Goal: Task Accomplishment & Management: Manage account settings

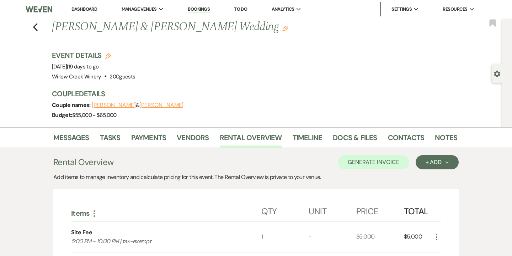
click at [346, 147] on div "Messages Tasks Payments Vendors Rental Overview Timeline Docs & Files Contacts …" at bounding box center [256, 137] width 512 height 21
click at [347, 141] on link "Docs & Files" at bounding box center [355, 140] width 44 height 16
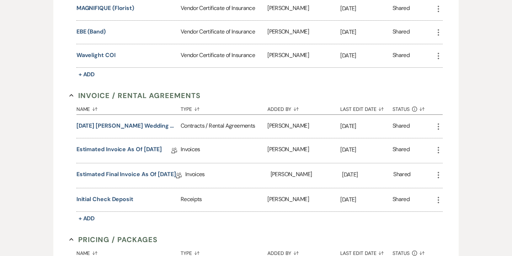
scroll to position [305, 0]
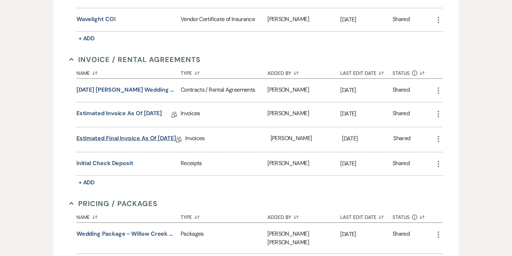
click at [153, 137] on link "Estimated Final Invoice as of 9-20-2025" at bounding box center [127, 139] width 100 height 11
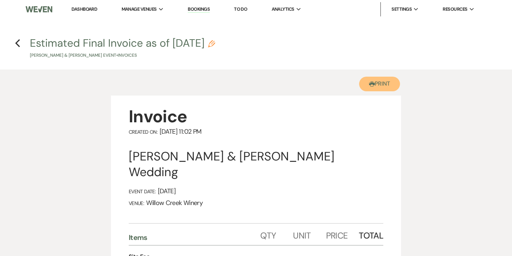
click at [382, 88] on button "Printer Print" at bounding box center [379, 84] width 41 height 15
click at [17, 45] on icon "Previous" at bounding box center [17, 43] width 5 height 9
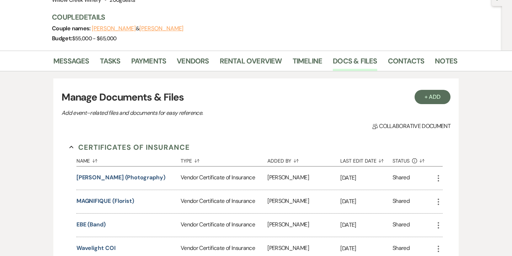
scroll to position [75, 0]
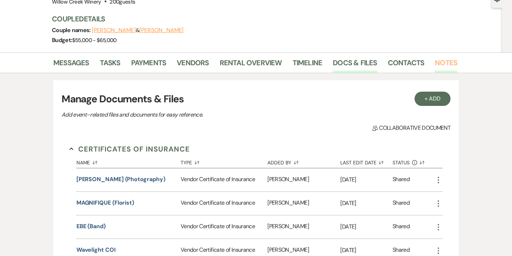
click at [442, 66] on link "Notes" at bounding box center [446, 65] width 22 height 16
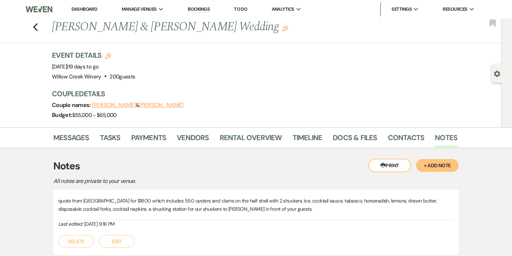
click at [442, 163] on button "+ Add Note" at bounding box center [437, 165] width 43 height 13
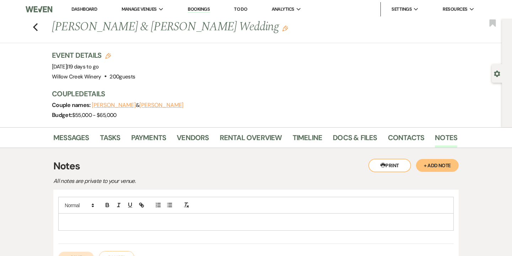
click at [252, 219] on p at bounding box center [256, 221] width 384 height 8
click at [169, 204] on icon "button" at bounding box center [170, 204] width 6 height 6
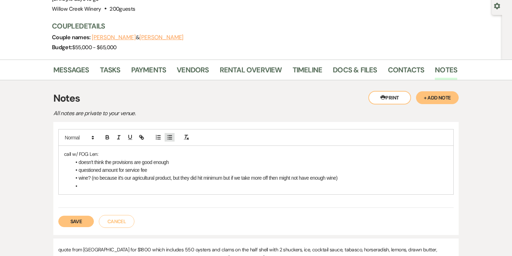
scroll to position [70, 0]
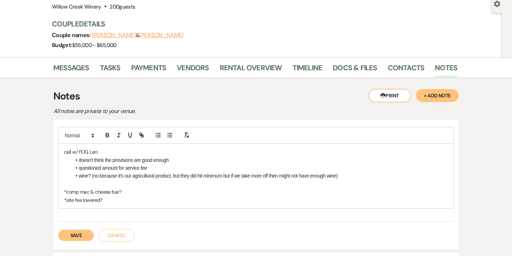
click at [80, 233] on button "Save" at bounding box center [76, 234] width 36 height 11
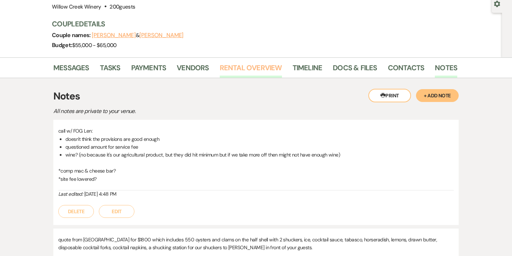
click at [252, 73] on link "Rental Overview" at bounding box center [251, 70] width 62 height 16
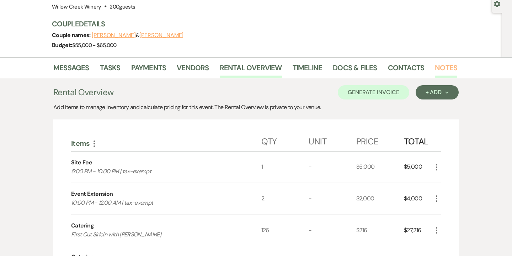
click at [448, 70] on link "Notes" at bounding box center [446, 70] width 22 height 16
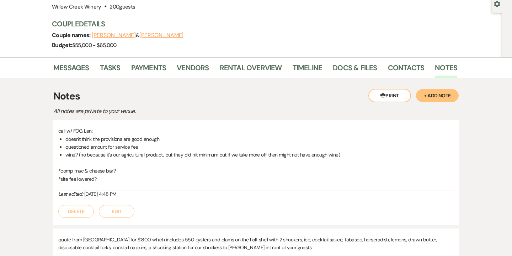
click at [119, 214] on button "Edit" at bounding box center [117, 211] width 36 height 13
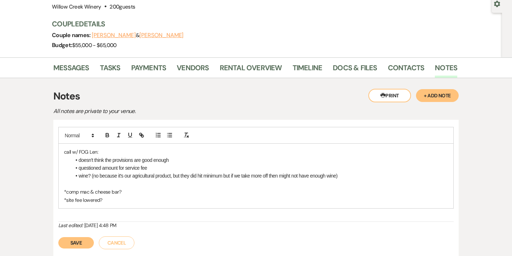
click at [67, 190] on p "*comp mac & cheese bar?" at bounding box center [256, 192] width 384 height 8
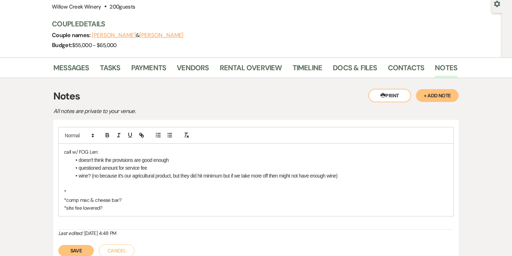
click at [74, 191] on p "*" at bounding box center [256, 192] width 384 height 8
click at [80, 249] on button "Save" at bounding box center [76, 249] width 36 height 11
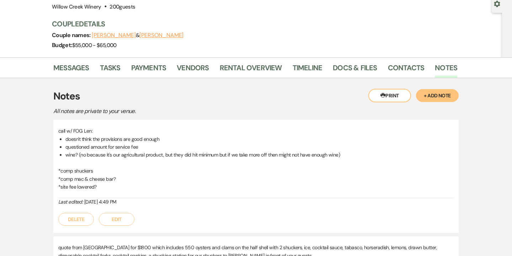
click at [116, 220] on button "Edit" at bounding box center [117, 218] width 36 height 13
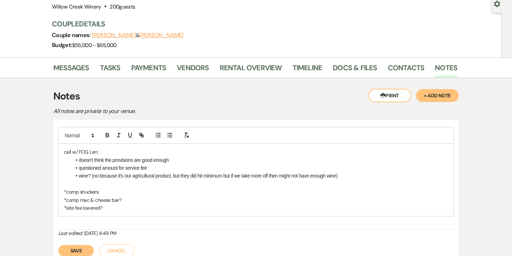
click at [117, 208] on p "*site fee lowered?" at bounding box center [256, 208] width 384 height 8
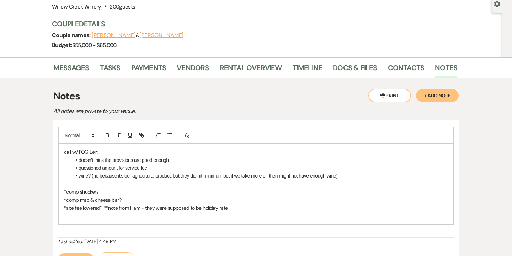
click at [74, 253] on button "Save" at bounding box center [76, 258] width 36 height 11
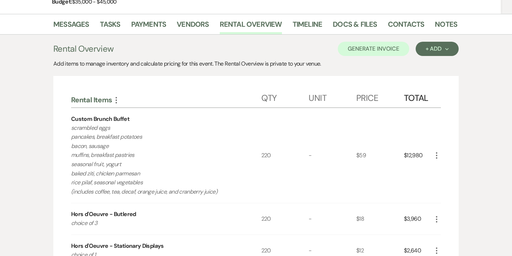
scroll to position [90, 0]
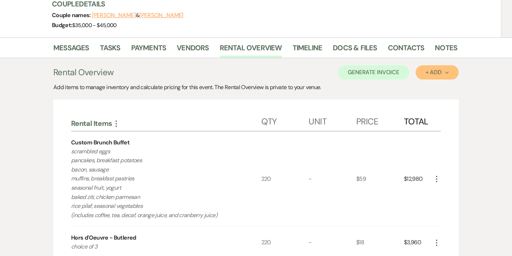
click at [445, 74] on div "+ Add Next" at bounding box center [437, 72] width 23 height 6
click at [436, 100] on button "Category" at bounding box center [434, 99] width 37 height 11
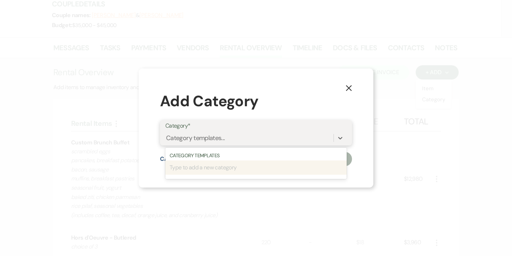
click at [223, 138] on div "Category templates..." at bounding box center [195, 138] width 59 height 10
click at [225, 139] on div "Category templates..." at bounding box center [195, 138] width 59 height 10
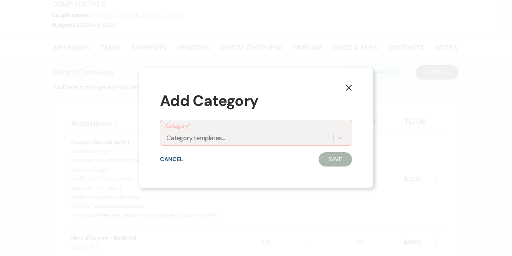
click at [344, 87] on button "X" at bounding box center [349, 87] width 11 height 12
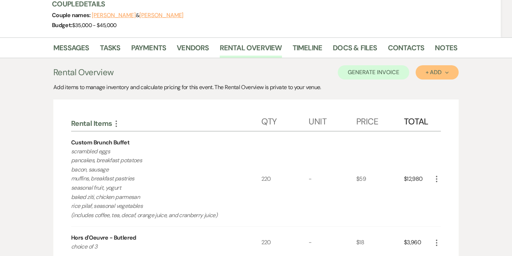
click at [435, 74] on div "+ Add Next" at bounding box center [437, 72] width 23 height 6
click at [433, 101] on button "Category" at bounding box center [434, 99] width 37 height 11
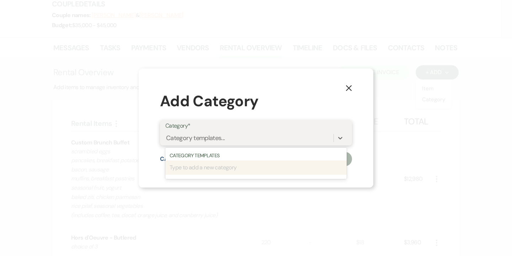
click at [246, 133] on div "Category templates..." at bounding box center [249, 137] width 168 height 12
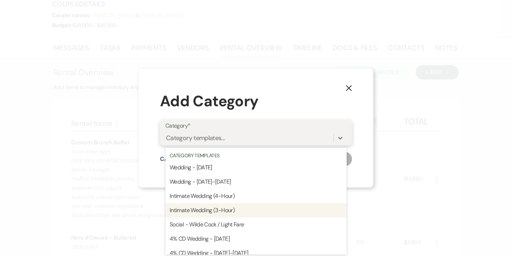
scroll to position [124, 0]
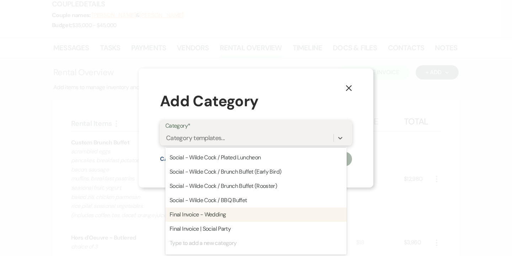
click at [226, 212] on div "Final Invoice - Wedding" at bounding box center [256, 214] width 182 height 14
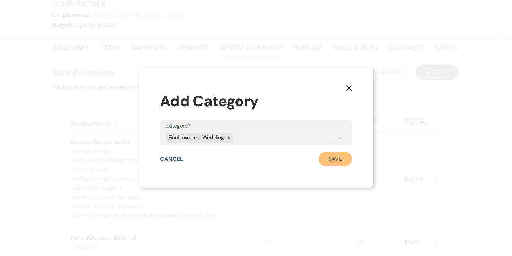
click at [335, 162] on button "Save" at bounding box center [335, 159] width 33 height 14
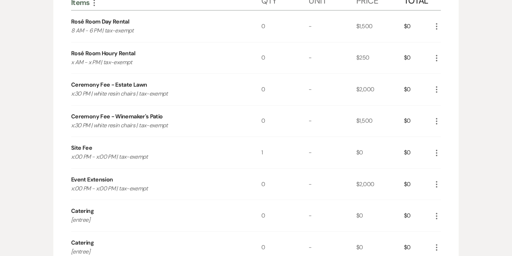
scroll to position [644, 0]
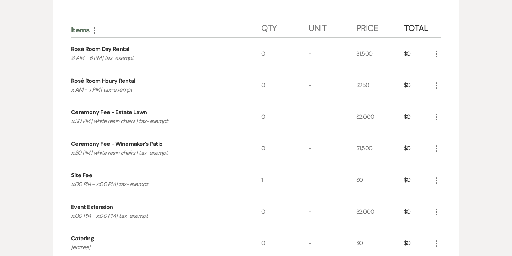
click at [438, 85] on icon "More" at bounding box center [437, 85] width 9 height 9
click at [451, 99] on button "Pencil Edit" at bounding box center [451, 99] width 37 height 11
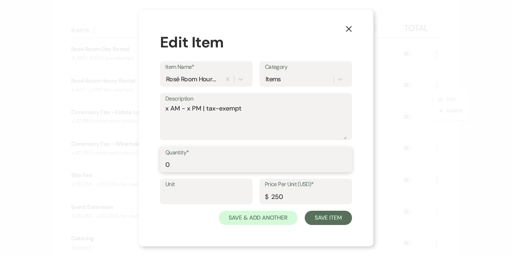
click at [196, 165] on input "0" at bounding box center [256, 164] width 182 height 14
type input "5"
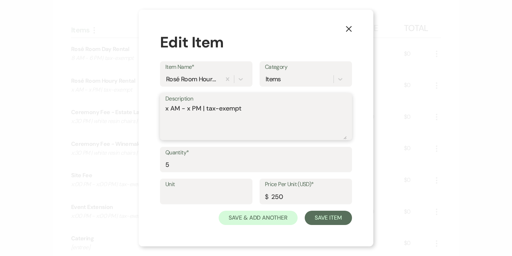
click at [169, 110] on textarea "x AM - x PM | tax-exempt" at bounding box center [256, 122] width 182 height 36
click at [199, 109] on textarea "6:30 AM - x PM | tax-exempt" at bounding box center [256, 122] width 182 height 36
click at [216, 108] on textarea "6:30 AM - 11:30 PM | tax-exempt" at bounding box center [256, 122] width 182 height 36
type textarea "6:30 AM - 11:30 AM | tax-exempt"
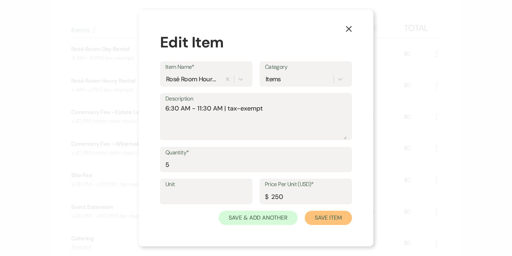
click at [343, 217] on button "Save Item" at bounding box center [328, 217] width 47 height 14
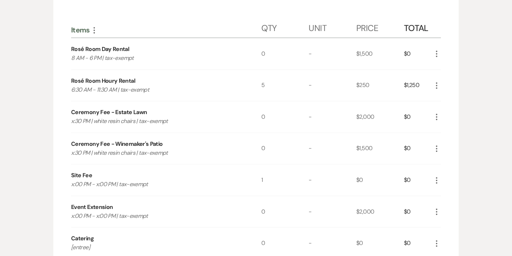
click at [435, 53] on icon "More" at bounding box center [437, 53] width 9 height 9
click at [449, 78] on button "X Delete" at bounding box center [452, 78] width 38 height 11
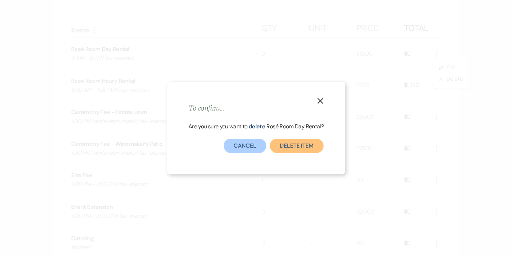
click at [296, 146] on button "Delete Item" at bounding box center [297, 145] width 54 height 14
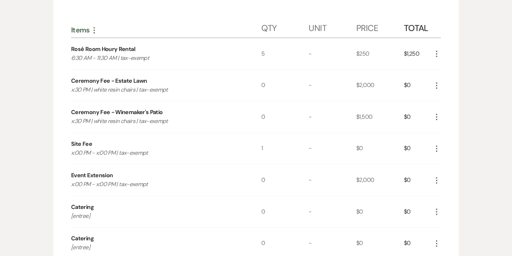
click at [437, 86] on icon "More" at bounding box center [437, 85] width 9 height 9
click at [449, 110] on button "X Delete" at bounding box center [452, 110] width 38 height 11
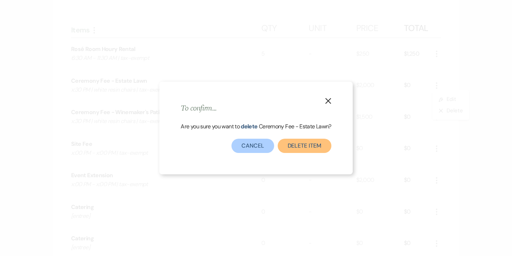
click at [303, 147] on button "Delete Item" at bounding box center [305, 145] width 54 height 14
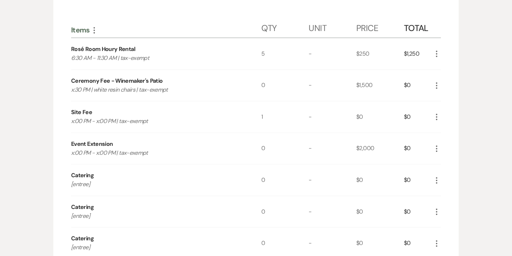
click at [436, 85] on use "button" at bounding box center [436, 85] width 1 height 6
click at [449, 101] on button "Pencil Edit" at bounding box center [451, 99] width 37 height 11
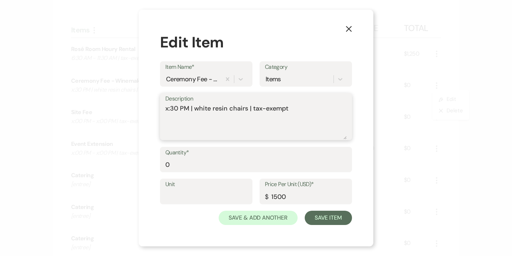
click at [167, 110] on textarea "x:30 PM | white resin chairs | tax-exempt" at bounding box center [256, 122] width 182 height 36
type textarea "11:30 AM | white resin chairs | tax-exempt"
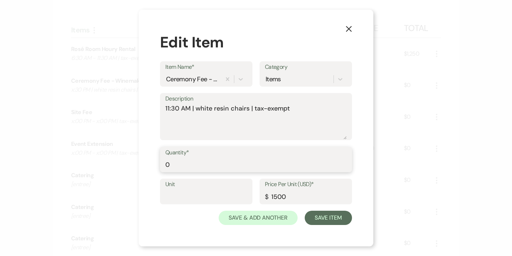
click at [175, 167] on input "0" at bounding box center [256, 164] width 182 height 14
type input "1"
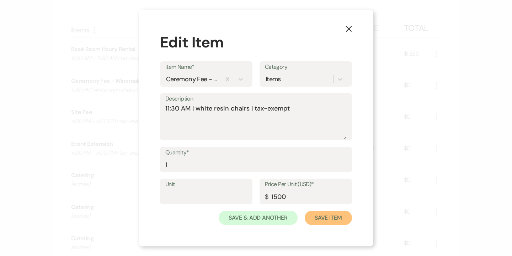
click at [317, 214] on button "Save Item" at bounding box center [328, 217] width 47 height 14
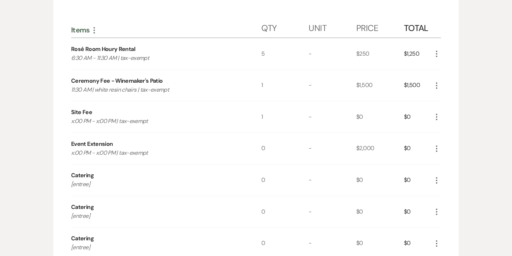
click at [436, 84] on icon "More" at bounding box center [437, 85] width 9 height 9
click at [452, 96] on button "Pencil Edit" at bounding box center [451, 99] width 37 height 11
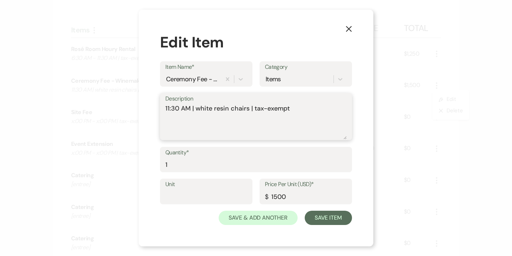
drag, startPoint x: 254, startPoint y: 109, endPoint x: 197, endPoint y: 109, distance: 57.3
click at [197, 109] on textarea "11:30 AM | white resin chairs | tax-exempt" at bounding box center [256, 122] width 182 height 36
type textarea "11:30 AM | tax-exempt"
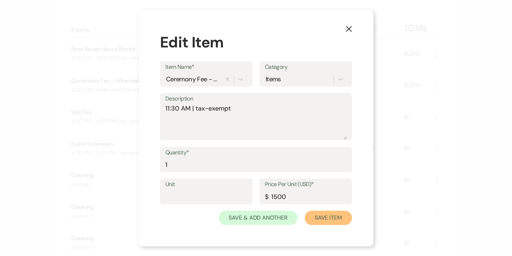
click at [335, 219] on button "Save Item" at bounding box center [328, 217] width 47 height 14
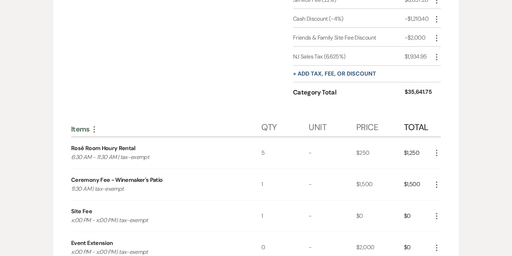
scroll to position [607, 0]
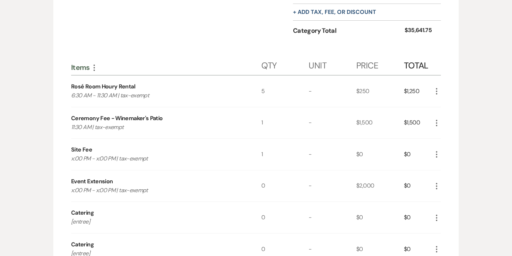
click at [440, 151] on icon "More" at bounding box center [437, 154] width 9 height 9
click at [449, 164] on button "Pencil Edit" at bounding box center [451, 167] width 37 height 11
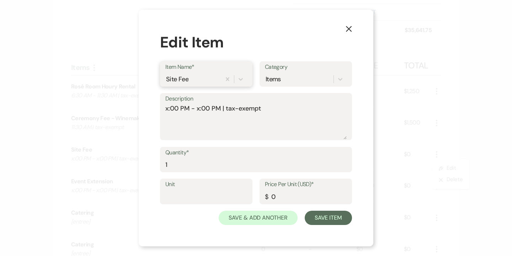
click at [203, 82] on div "Site Fee" at bounding box center [193, 79] width 56 height 12
click at [297, 116] on textarea "x:00 PM - x:00 PM | tax-exempt" at bounding box center [256, 122] width 182 height 36
click at [226, 108] on textarea "x:00 PM - x:00 PM | tax-exempt" at bounding box center [256, 122] width 182 height 36
click at [165, 110] on div "Description x:00 PM - x:00 PM | holiday rate | tax-exempt" at bounding box center [256, 116] width 192 height 47
click at [201, 109] on textarea "12:00 PM - x:00 PM | holiday rate | tax-exempt" at bounding box center [256, 122] width 182 height 36
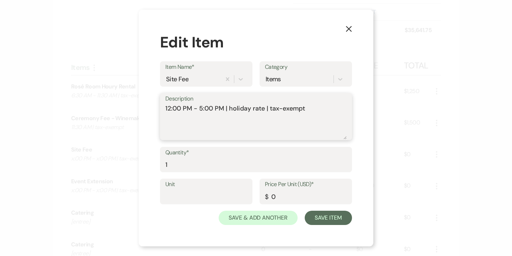
type textarea "12:00 PM - 5:00 PM | holiday rate | tax-exempt"
click at [272, 196] on input "0" at bounding box center [306, 196] width 82 height 14
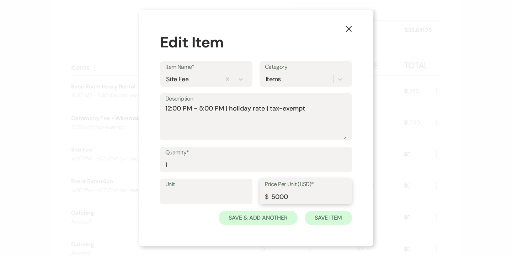
type input "5000"
click at [339, 213] on button "Save Item" at bounding box center [328, 217] width 47 height 14
click at [340, 221] on button "Save Item" at bounding box center [328, 217] width 47 height 14
click at [350, 30] on use "button" at bounding box center [349, 29] width 6 height 6
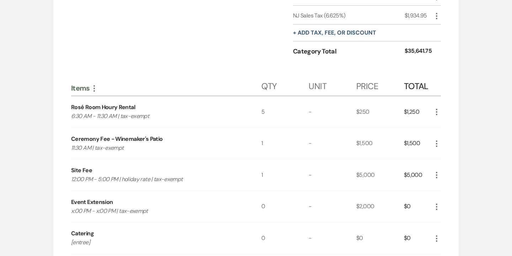
scroll to position [589, 0]
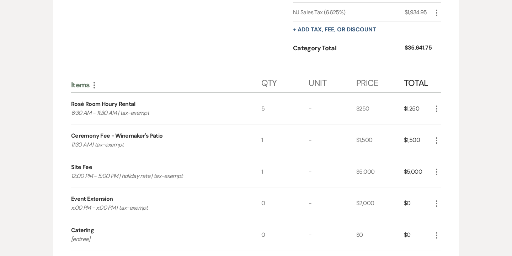
click at [436, 200] on icon "More" at bounding box center [437, 203] width 9 height 9
click at [457, 231] on button "X Delete" at bounding box center [452, 228] width 38 height 11
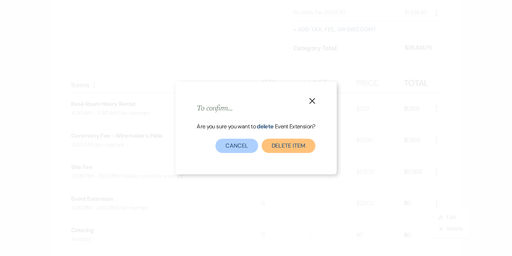
click at [294, 146] on button "Delete Item" at bounding box center [289, 145] width 54 height 14
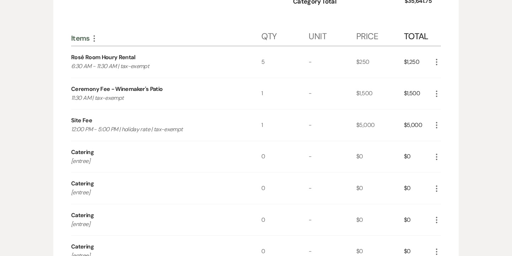
scroll to position [670, 0]
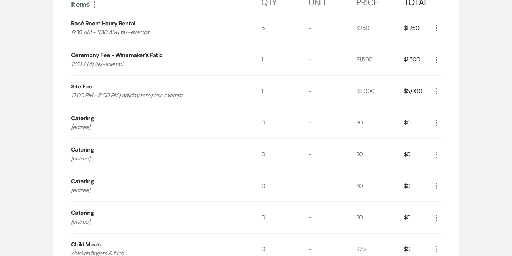
click at [439, 120] on icon "More" at bounding box center [437, 123] width 9 height 9
click at [453, 134] on button "Pencil Edit" at bounding box center [451, 136] width 37 height 11
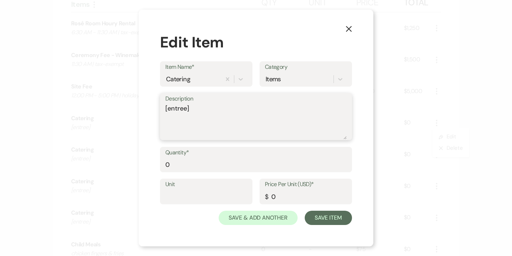
drag, startPoint x: 192, startPoint y: 109, endPoint x: 151, endPoint y: 108, distance: 41.3
click at [151, 108] on div "X Edit Item Item Name* Catering Category Items Description [entree] Quantity* 0…" at bounding box center [256, 128] width 235 height 237
type textarea "Custom Brunch Buffet"
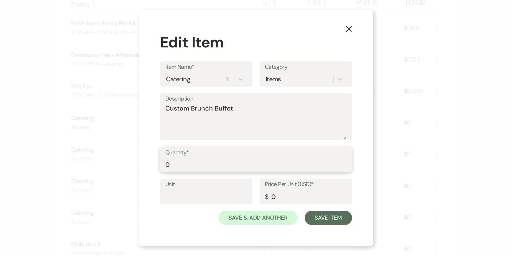
click at [167, 163] on input "0" at bounding box center [256, 164] width 182 height 14
click at [273, 197] on input "0" at bounding box center [306, 196] width 82 height 14
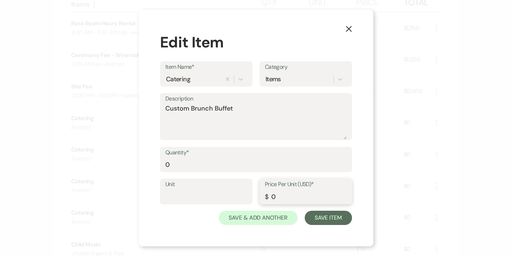
click at [273, 197] on input "0" at bounding box center [306, 196] width 82 height 14
type input "89"
click at [333, 221] on button "Save Item" at bounding box center [328, 217] width 47 height 14
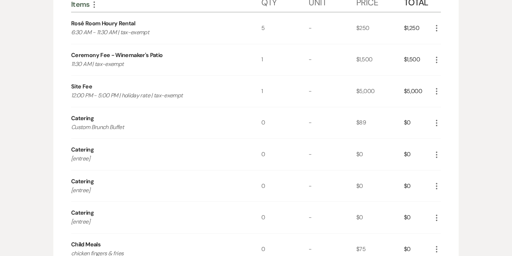
click at [437, 155] on icon "More" at bounding box center [437, 154] width 9 height 9
click at [447, 177] on button "X Delete" at bounding box center [452, 179] width 38 height 11
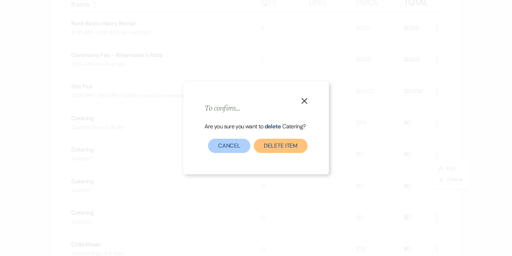
click at [292, 144] on button "Delete Item" at bounding box center [281, 145] width 54 height 14
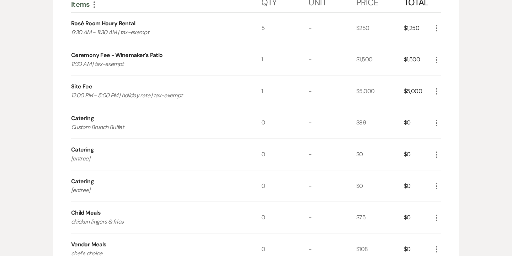
click at [437, 154] on icon "More" at bounding box center [437, 154] width 9 height 9
click at [454, 177] on button "X Delete" at bounding box center [452, 179] width 38 height 11
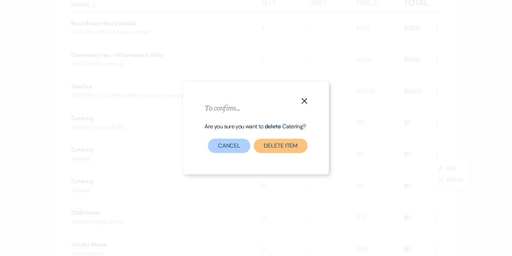
click at [299, 147] on button "Delete Item" at bounding box center [281, 145] width 54 height 14
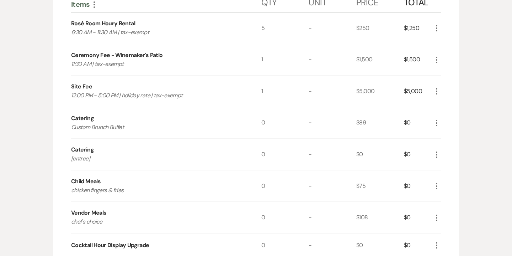
click at [437, 153] on icon "More" at bounding box center [437, 154] width 9 height 9
click at [450, 179] on button "X Delete" at bounding box center [452, 179] width 38 height 11
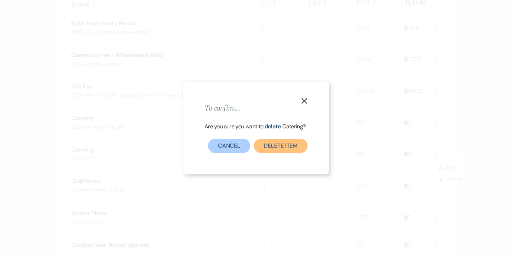
click at [288, 144] on button "Delete Item" at bounding box center [281, 145] width 54 height 14
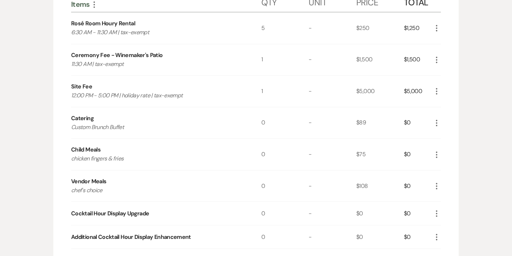
click at [437, 121] on icon "More" at bounding box center [437, 123] width 9 height 9
click at [451, 135] on button "Pencil Edit" at bounding box center [451, 136] width 37 height 11
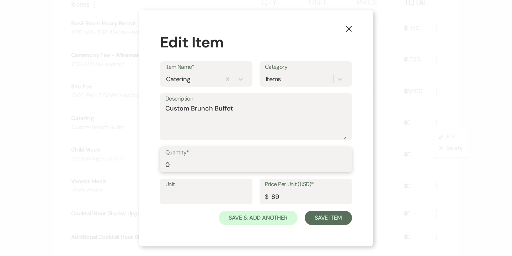
click at [174, 167] on input "0" at bounding box center [256, 164] width 182 height 14
type input "197"
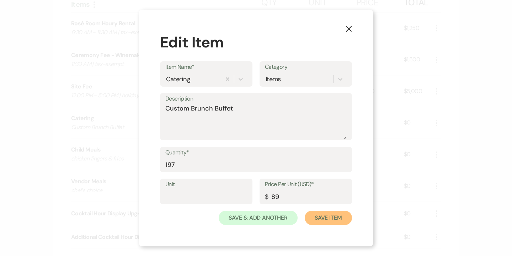
click at [323, 216] on button "Save Item" at bounding box center [328, 217] width 47 height 14
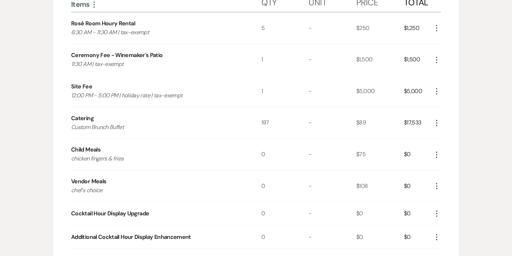
click at [440, 153] on icon "More" at bounding box center [437, 154] width 9 height 9
click at [461, 169] on button "Pencil Edit" at bounding box center [451, 168] width 37 height 11
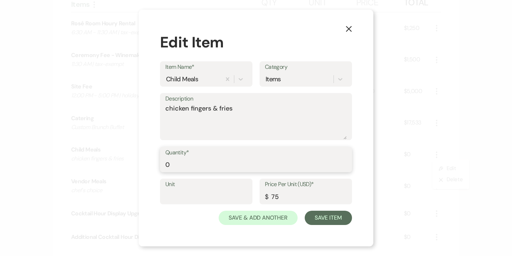
click at [168, 166] on input "0" at bounding box center [256, 164] width 182 height 14
type input "4"
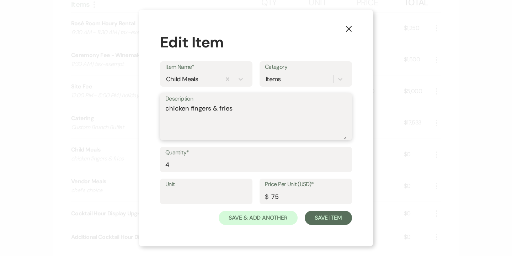
click at [251, 106] on textarea "chicken fingers & fries" at bounding box center [256, 122] width 182 height 36
click at [233, 109] on textarea "chicken fingers & fries TBD" at bounding box center [256, 122] width 182 height 36
type textarea "chicken fingers & fries or buffet TBD"
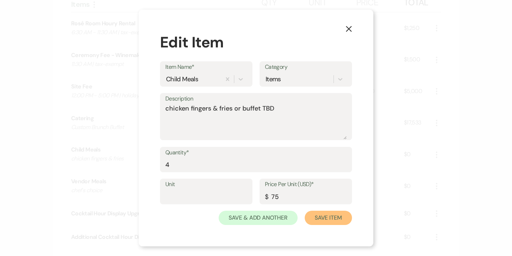
click at [327, 217] on button "Save Item" at bounding box center [328, 217] width 47 height 14
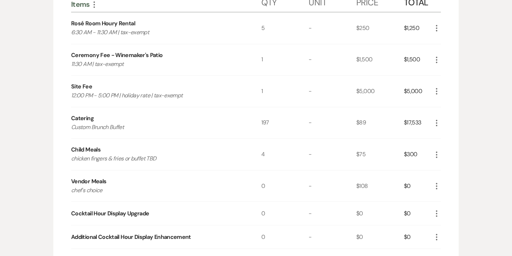
click at [440, 187] on icon "More" at bounding box center [437, 186] width 9 height 9
click at [450, 200] on button "Pencil Edit" at bounding box center [451, 199] width 37 height 11
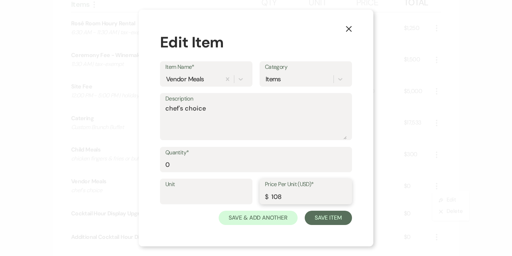
click at [280, 197] on input "108" at bounding box center [306, 196] width 82 height 14
type input "44.5"
click at [331, 219] on button "Save Item" at bounding box center [328, 217] width 47 height 14
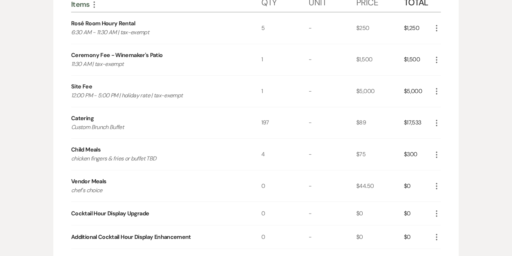
click at [439, 213] on icon "More" at bounding box center [437, 213] width 9 height 9
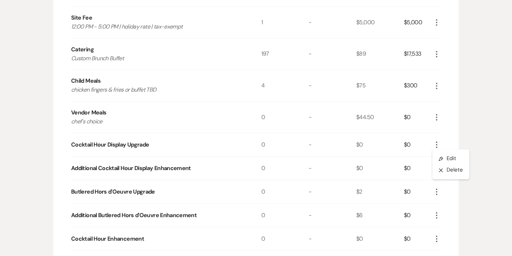
scroll to position [739, 0]
click at [455, 171] on button "X Delete" at bounding box center [452, 169] width 38 height 11
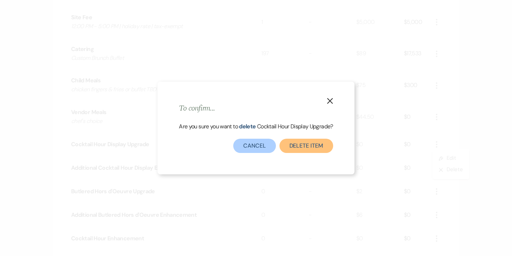
click at [309, 148] on button "Delete Item" at bounding box center [307, 145] width 54 height 14
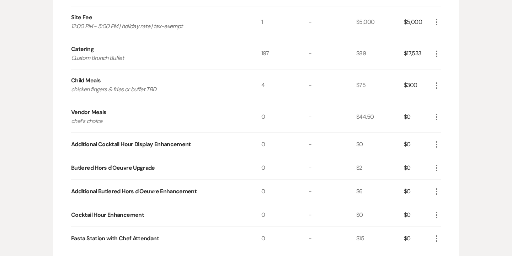
click at [436, 167] on icon "More" at bounding box center [437, 167] width 9 height 9
click at [455, 193] on button "X Delete" at bounding box center [452, 192] width 38 height 11
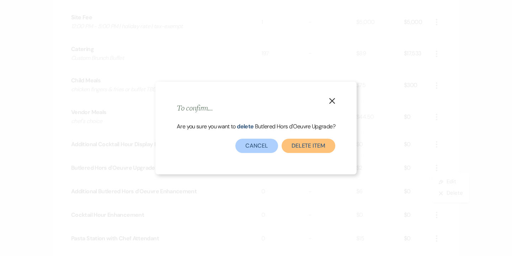
click at [327, 142] on button "Delete Item" at bounding box center [309, 145] width 54 height 14
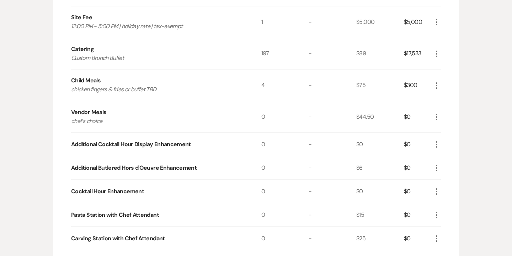
click at [437, 169] on use "button" at bounding box center [436, 167] width 1 height 6
click at [438, 167] on icon "More" at bounding box center [437, 167] width 9 height 9
click at [453, 190] on button "X Delete" at bounding box center [452, 192] width 38 height 11
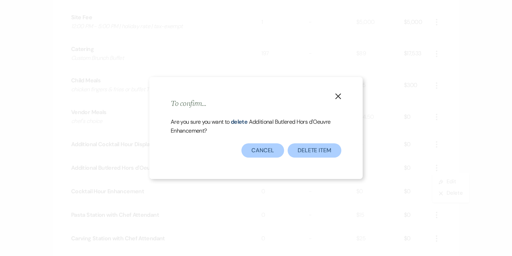
click at [321, 142] on div "Are you sure you want to delete Additional Butlered Hors d'Oeuvre Enhancement ?" at bounding box center [256, 130] width 171 height 26
click at [321, 150] on button "Delete Item" at bounding box center [315, 150] width 54 height 14
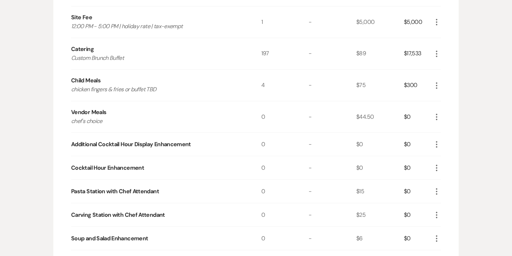
click at [438, 166] on icon "More" at bounding box center [437, 167] width 9 height 9
click at [453, 193] on button "X Delete" at bounding box center [452, 192] width 38 height 11
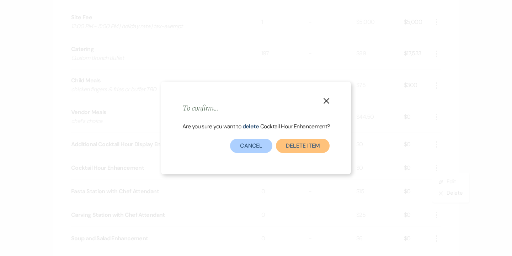
click at [306, 150] on button "Delete Item" at bounding box center [303, 145] width 54 height 14
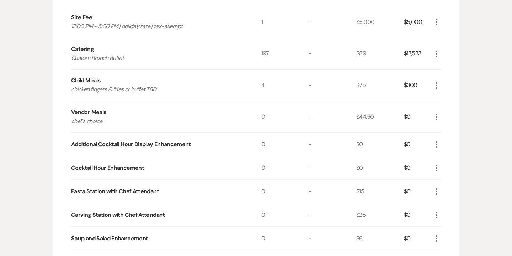
click at [437, 189] on use "button" at bounding box center [436, 191] width 1 height 6
click at [457, 217] on button "X Delete" at bounding box center [452, 216] width 38 height 11
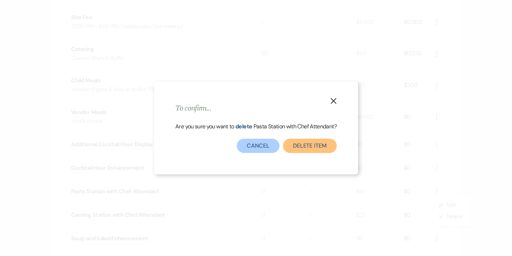
click at [303, 149] on button "Delete Item" at bounding box center [310, 145] width 54 height 14
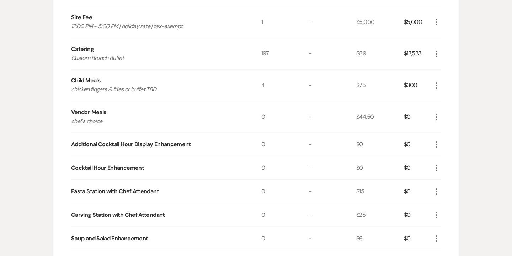
click at [438, 212] on icon "More" at bounding box center [437, 214] width 9 height 9
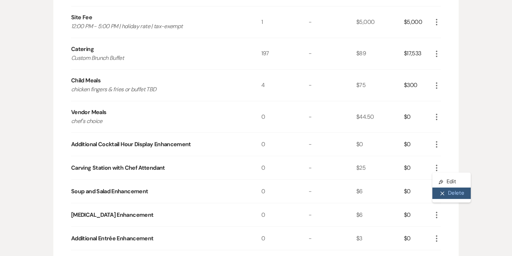
click at [454, 192] on button "X Delete" at bounding box center [452, 192] width 38 height 11
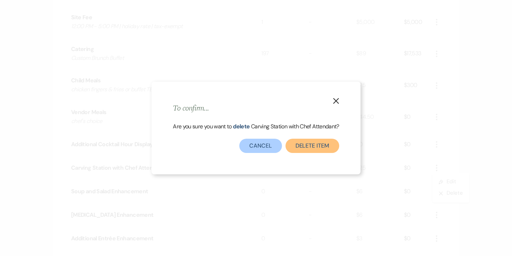
click at [328, 142] on button "Delete Item" at bounding box center [313, 145] width 54 height 14
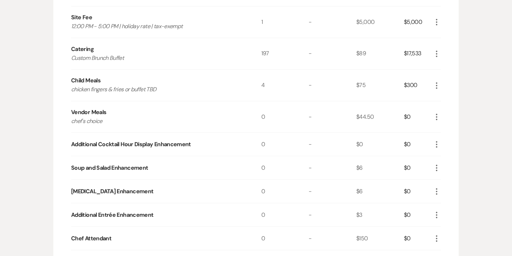
click at [437, 167] on use "button" at bounding box center [436, 167] width 1 height 6
click at [450, 191] on button "X Delete" at bounding box center [452, 192] width 38 height 11
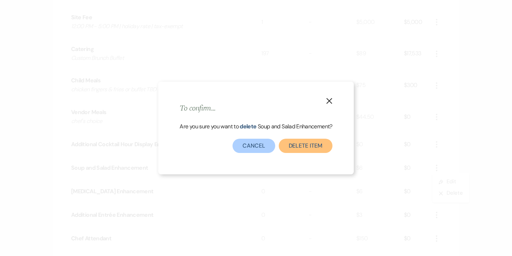
click at [296, 145] on button "Delete Item" at bounding box center [306, 145] width 54 height 14
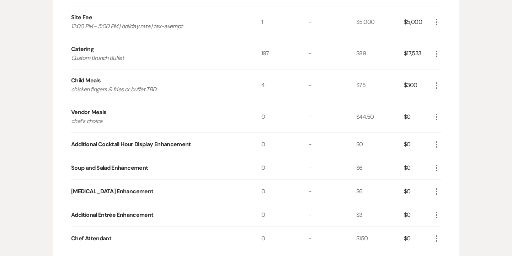
click at [437, 192] on use "button" at bounding box center [436, 191] width 1 height 6
click at [454, 216] on button "X Delete" at bounding box center [452, 216] width 38 height 11
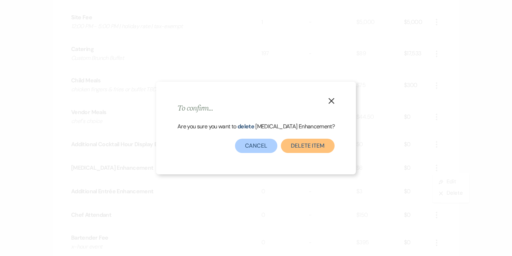
click at [317, 148] on button "Delete Item" at bounding box center [308, 145] width 54 height 14
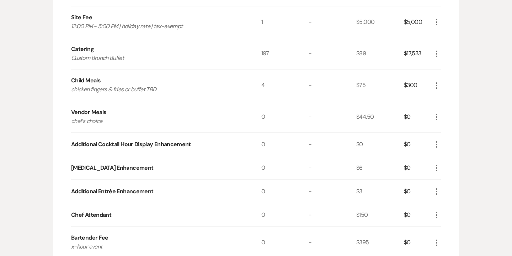
click at [438, 190] on icon "More" at bounding box center [437, 191] width 9 height 9
click at [449, 215] on button "X Delete" at bounding box center [452, 216] width 38 height 11
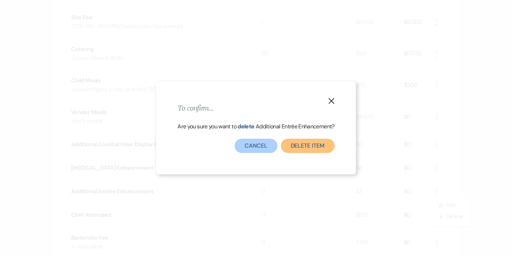
click at [300, 151] on button "Delete Item" at bounding box center [308, 145] width 54 height 14
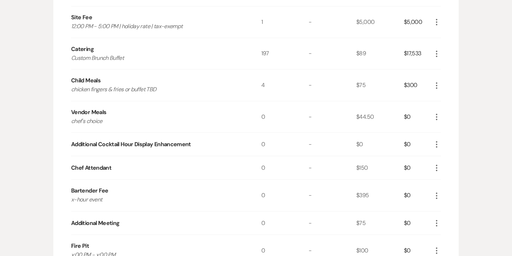
click at [438, 166] on icon "More" at bounding box center [437, 167] width 9 height 9
click at [454, 183] on button "Pencil Edit" at bounding box center [451, 181] width 37 height 11
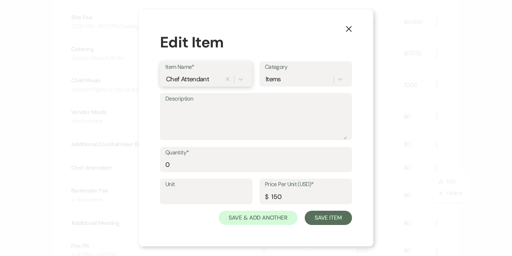
click at [212, 80] on div "Chef Attendant" at bounding box center [193, 79] width 56 height 12
type input "Cocktail Hour Enhancement"
click at [198, 120] on textarea "Description" at bounding box center [256, 122] width 182 height 36
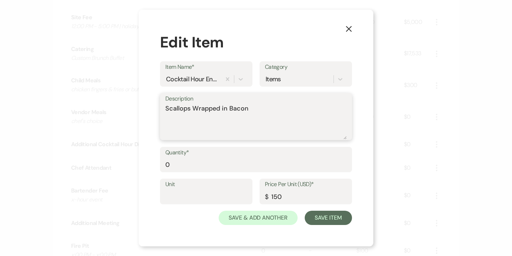
type textarea "Scallops Wrapped in Bacon"
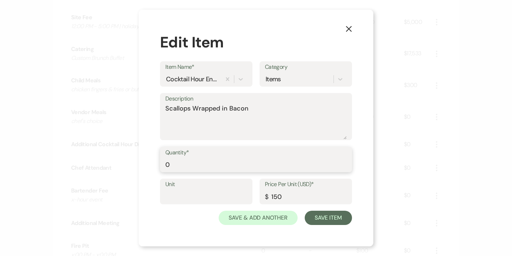
click at [174, 162] on input "0" at bounding box center [256, 164] width 182 height 14
click at [277, 197] on input "150" at bounding box center [306, 196] width 82 height 14
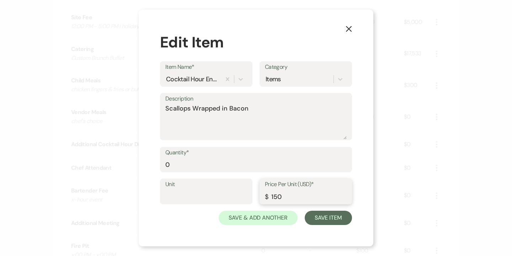
click at [277, 197] on input "150" at bounding box center [306, 196] width 82 height 14
type input "2"
click at [172, 162] on input "0" at bounding box center [256, 164] width 182 height 14
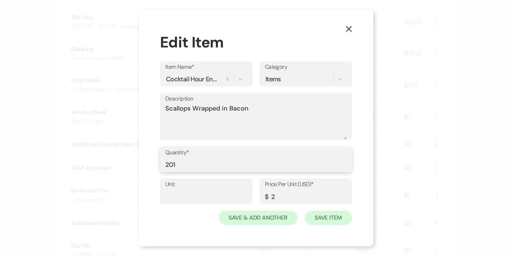
type input "201"
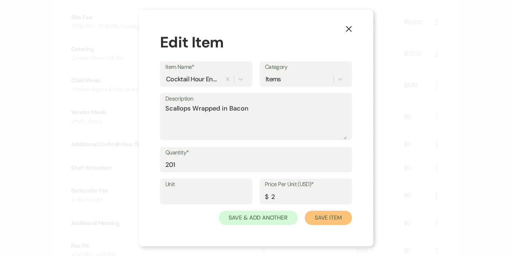
click at [328, 221] on button "Save Item" at bounding box center [328, 217] width 47 height 14
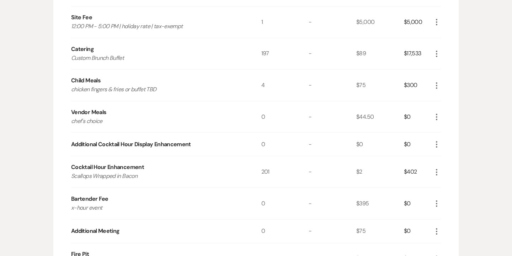
click at [438, 202] on icon "More" at bounding box center [437, 203] width 9 height 9
click at [449, 214] on button "Pencil Edit" at bounding box center [451, 216] width 37 height 11
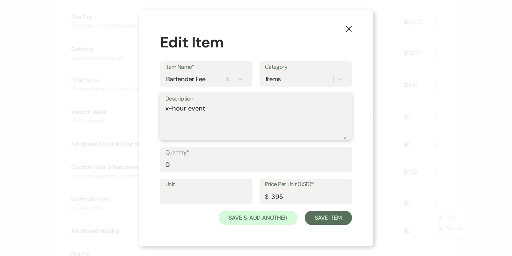
drag, startPoint x: 170, startPoint y: 110, endPoint x: 157, endPoint y: 110, distance: 12.8
click at [157, 110] on div "X Edit Item Item Name* Bartender Fee Category Items Description x-hour event Qu…" at bounding box center [256, 128] width 235 height 237
type textarea "5-hour event"
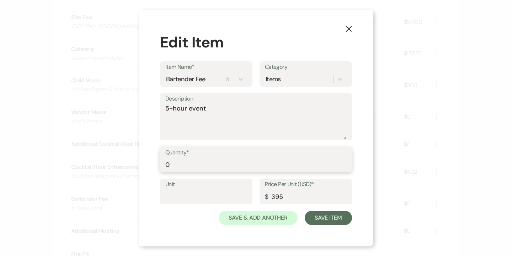
click at [168, 165] on input "0" at bounding box center [256, 164] width 182 height 14
type input "4"
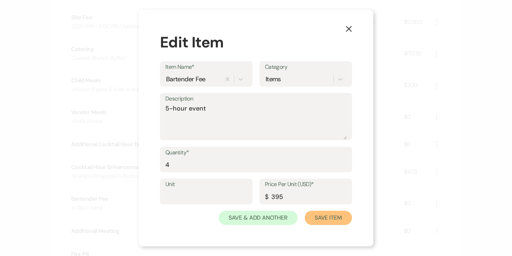
click at [328, 217] on button "Save Item" at bounding box center [328, 217] width 47 height 14
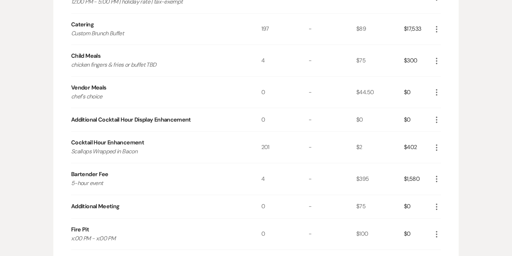
scroll to position [794, 0]
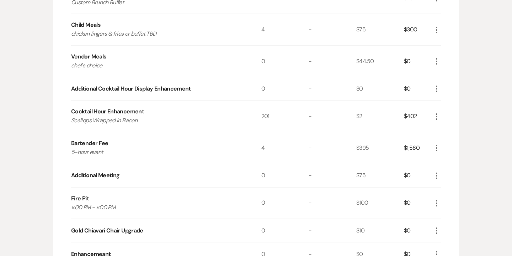
click at [436, 175] on icon "More" at bounding box center [437, 175] width 9 height 9
click at [450, 199] on button "X Delete" at bounding box center [452, 200] width 38 height 11
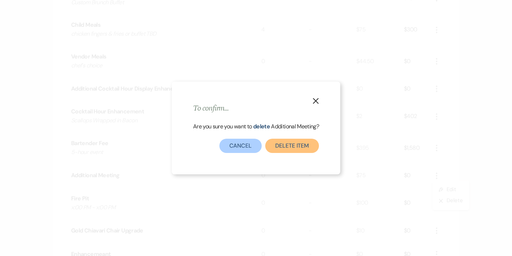
click at [304, 147] on button "Delete Item" at bounding box center [292, 145] width 54 height 14
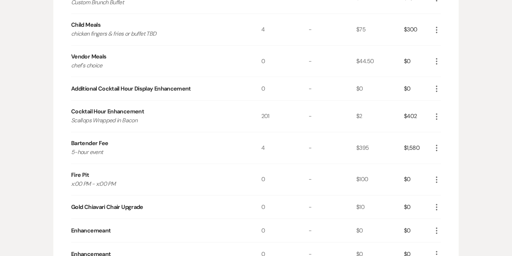
click at [439, 176] on icon "More" at bounding box center [437, 179] width 9 height 9
click at [455, 203] on button "X Delete" at bounding box center [452, 204] width 38 height 11
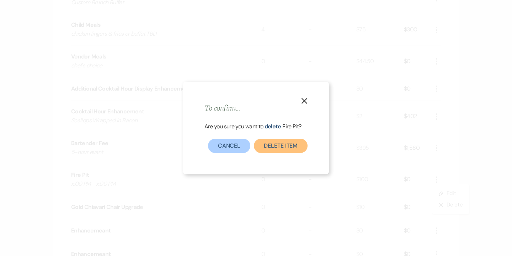
click at [301, 147] on button "Delete Item" at bounding box center [281, 145] width 54 height 14
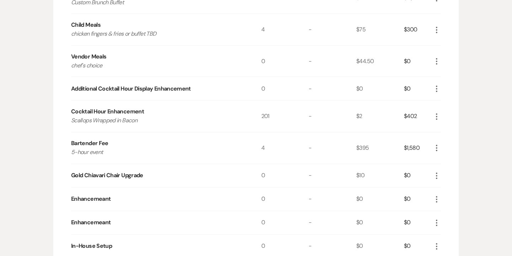
click at [437, 174] on use "button" at bounding box center [436, 175] width 1 height 6
click at [448, 202] on button "X Delete" at bounding box center [452, 200] width 38 height 11
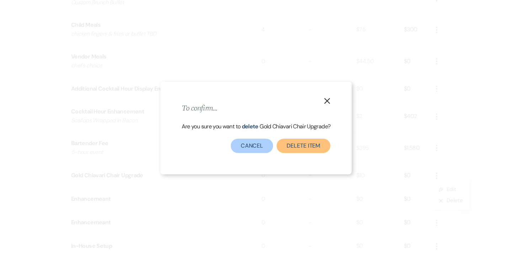
click at [304, 143] on button "Delete Item" at bounding box center [304, 145] width 54 height 14
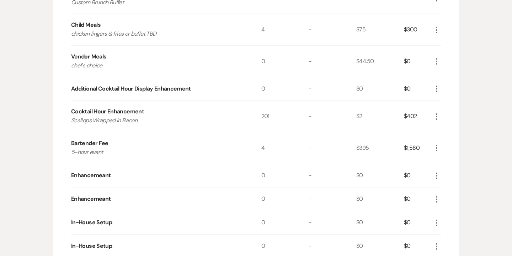
click at [436, 171] on icon "More" at bounding box center [437, 175] width 9 height 9
click at [454, 199] on button "X Delete" at bounding box center [452, 200] width 38 height 11
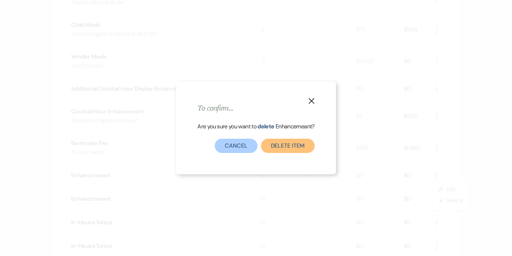
click at [302, 146] on button "Delete Item" at bounding box center [288, 145] width 54 height 14
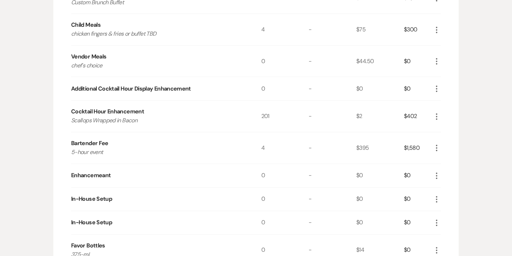
click at [437, 175] on icon "More" at bounding box center [437, 175] width 9 height 9
click at [450, 200] on button "X Delete" at bounding box center [452, 200] width 38 height 11
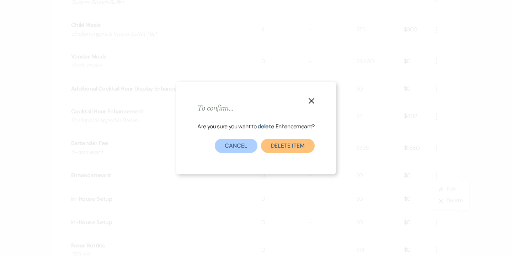
click at [285, 144] on button "Delete Item" at bounding box center [288, 145] width 54 height 14
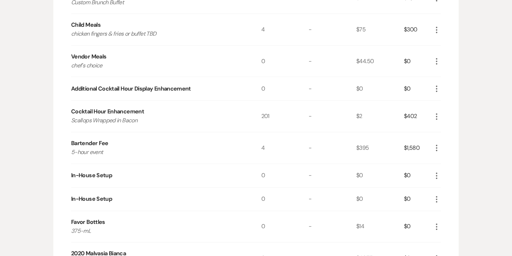
click at [436, 173] on icon "More" at bounding box center [437, 175] width 9 height 9
click at [449, 202] on button "X Delete" at bounding box center [452, 200] width 38 height 11
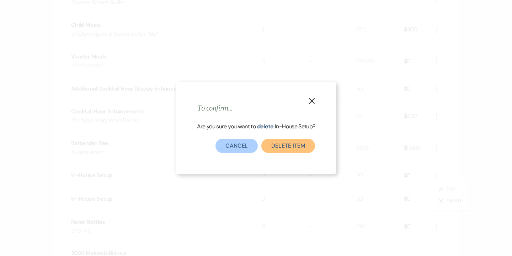
click at [306, 146] on button "Delete Item" at bounding box center [289, 145] width 54 height 14
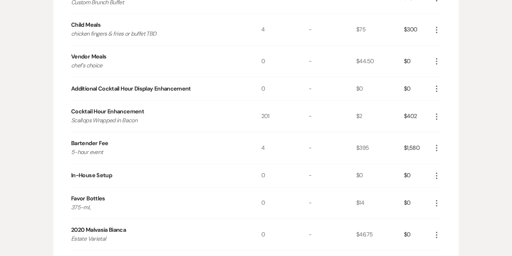
click at [438, 173] on icon "More" at bounding box center [437, 175] width 9 height 9
click at [457, 203] on button "X Delete" at bounding box center [452, 200] width 38 height 11
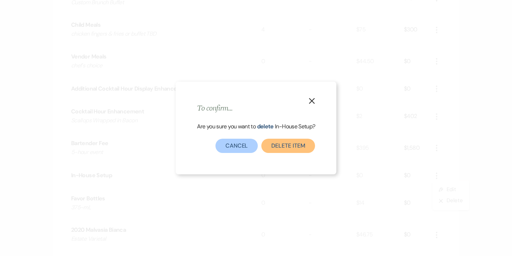
click at [305, 142] on button "Delete Item" at bounding box center [289, 145] width 54 height 14
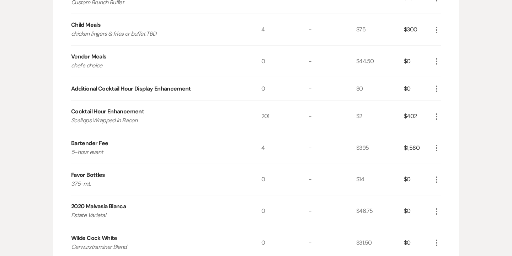
click at [438, 180] on icon "More" at bounding box center [437, 179] width 9 height 9
click at [452, 190] on button "Pencil Edit" at bounding box center [451, 193] width 37 height 11
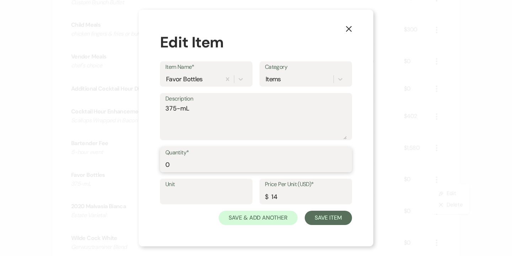
click at [207, 167] on input "0" at bounding box center [256, 164] width 182 height 14
type input "99"
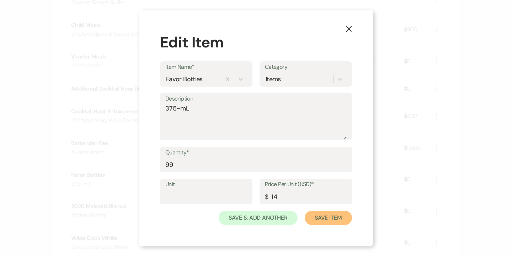
click at [327, 216] on button "Save Item" at bounding box center [328, 217] width 47 height 14
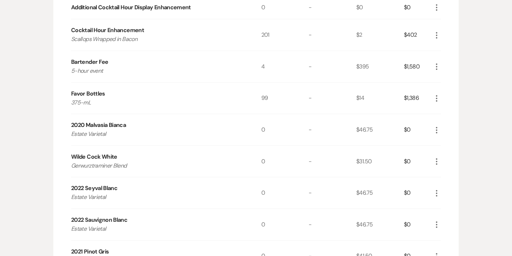
scroll to position [886, 0]
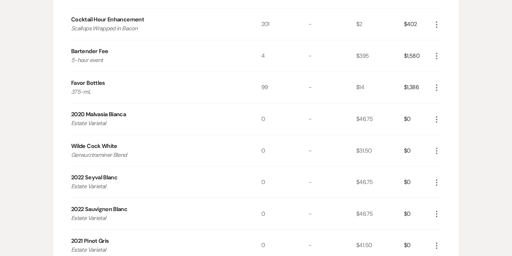
click at [440, 118] on icon "More" at bounding box center [437, 119] width 9 height 9
click at [454, 144] on button "X Delete" at bounding box center [452, 143] width 38 height 11
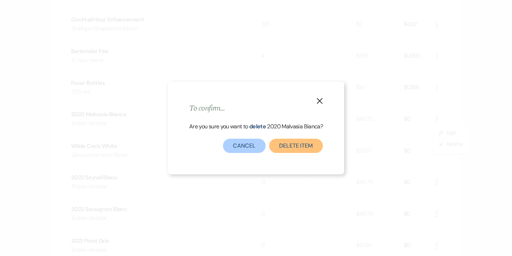
click at [311, 140] on button "Delete Item" at bounding box center [296, 145] width 54 height 14
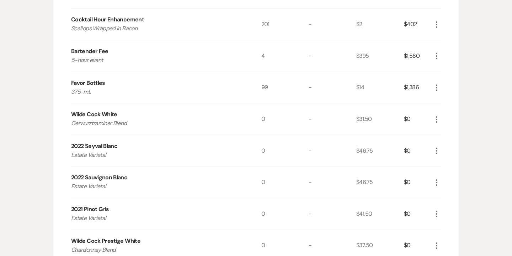
click at [438, 152] on icon "More" at bounding box center [437, 150] width 9 height 9
click at [451, 177] on button "X Delete" at bounding box center [452, 175] width 38 height 11
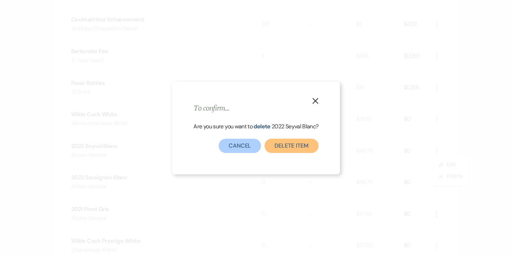
click at [301, 148] on button "Delete Item" at bounding box center [292, 145] width 54 height 14
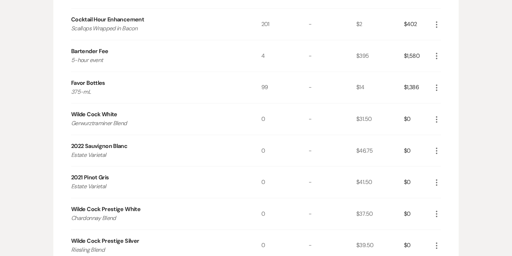
click at [439, 150] on icon "More" at bounding box center [437, 150] width 9 height 9
click at [454, 174] on button "X Delete" at bounding box center [452, 175] width 38 height 11
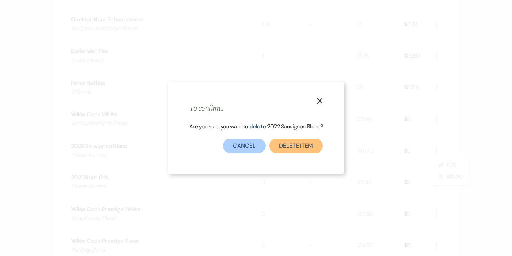
click at [310, 142] on button "Delete Item" at bounding box center [296, 145] width 54 height 14
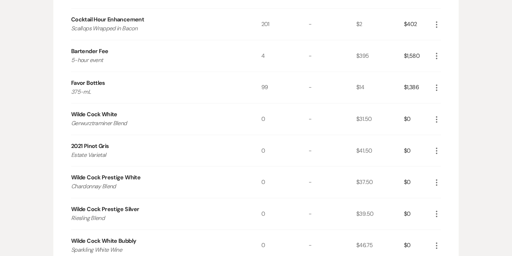
click at [434, 149] on icon "More" at bounding box center [437, 150] width 9 height 9
click at [447, 174] on button "X Delete" at bounding box center [452, 175] width 38 height 11
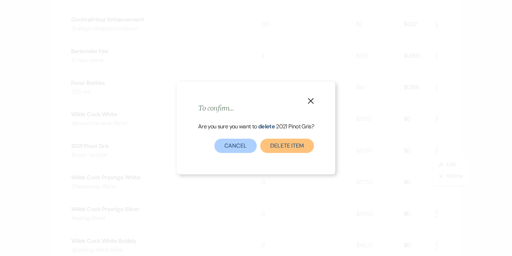
click at [286, 147] on button "Delete Item" at bounding box center [288, 145] width 54 height 14
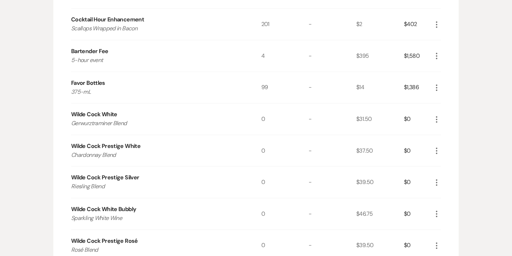
click at [436, 178] on icon "More" at bounding box center [437, 182] width 9 height 9
click at [449, 206] on button "X Delete" at bounding box center [452, 206] width 38 height 11
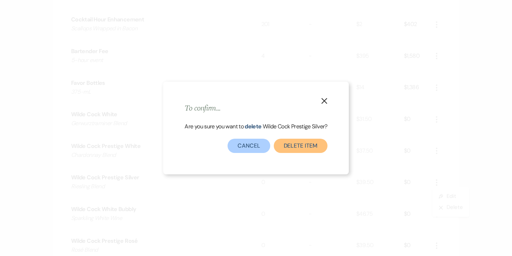
click at [305, 144] on button "Delete Item" at bounding box center [301, 145] width 54 height 14
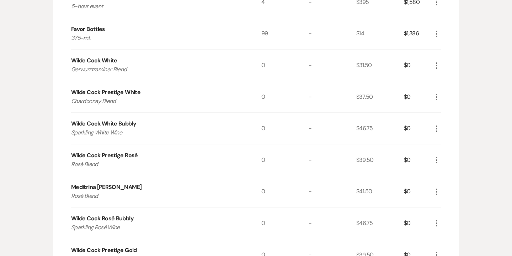
scroll to position [942, 0]
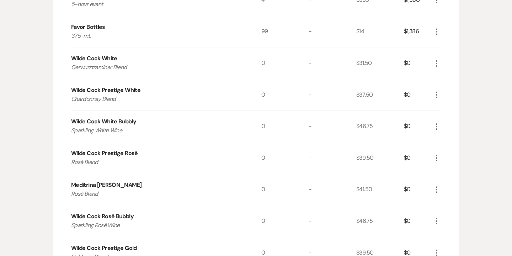
click at [436, 188] on icon "More" at bounding box center [437, 189] width 9 height 9
click at [451, 214] on button "X Delete" at bounding box center [452, 214] width 38 height 11
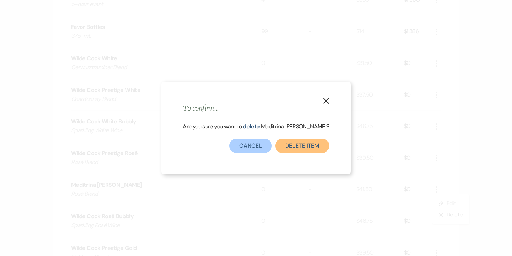
click at [296, 146] on button "Delete Item" at bounding box center [302, 145] width 54 height 14
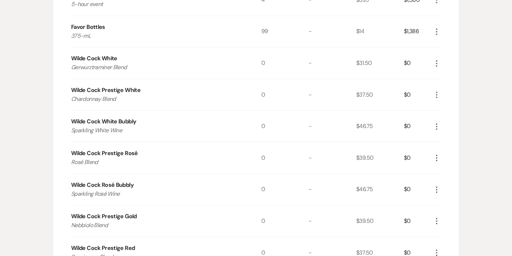
click at [438, 189] on icon "More" at bounding box center [437, 189] width 9 height 9
click at [452, 213] on button "X Delete" at bounding box center [452, 214] width 38 height 11
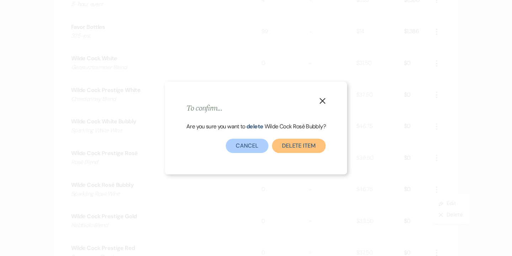
click at [313, 145] on button "Delete Item" at bounding box center [299, 145] width 54 height 14
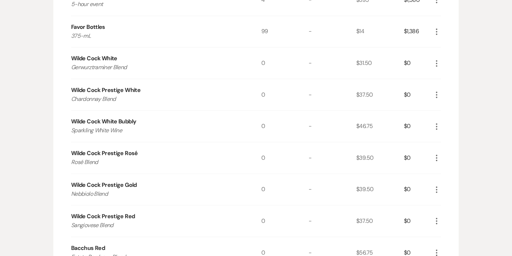
click at [436, 189] on use "button" at bounding box center [436, 189] width 1 height 6
click at [453, 213] on button "X Delete" at bounding box center [452, 214] width 38 height 11
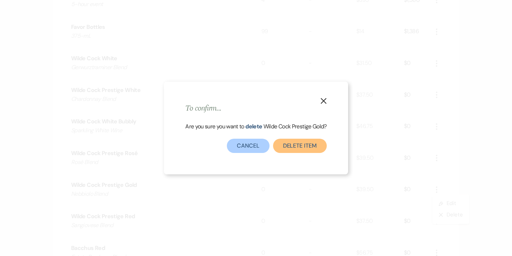
click at [298, 148] on button "Delete Item" at bounding box center [300, 145] width 54 height 14
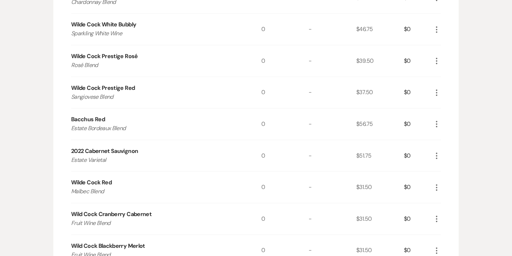
scroll to position [1044, 0]
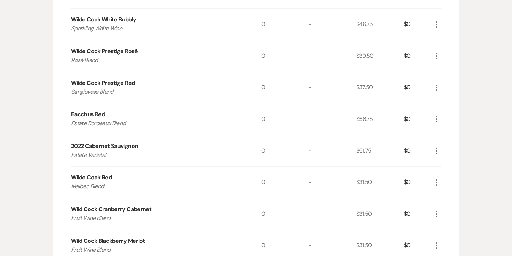
click at [436, 116] on icon "More" at bounding box center [437, 119] width 9 height 9
click at [452, 145] on button "X Delete" at bounding box center [452, 143] width 38 height 11
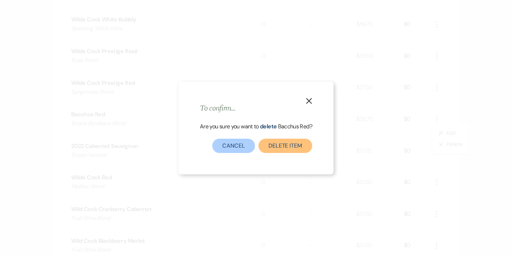
click at [300, 142] on button "Delete Item" at bounding box center [286, 145] width 54 height 14
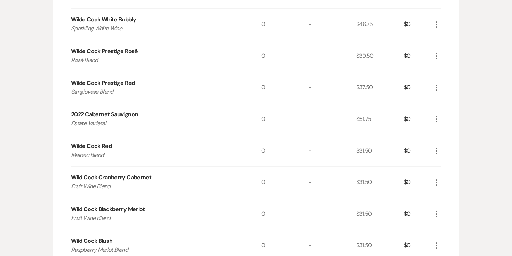
click at [438, 117] on icon "More" at bounding box center [437, 119] width 9 height 9
click at [446, 142] on button "X Delete" at bounding box center [452, 143] width 38 height 11
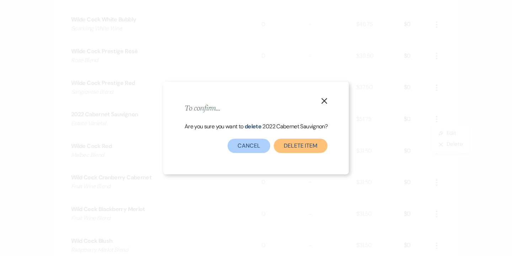
click at [302, 145] on button "Delete Item" at bounding box center [301, 145] width 54 height 14
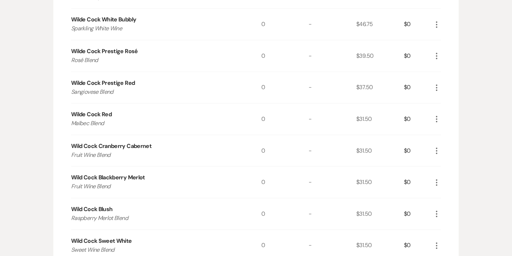
click at [439, 119] on icon "More" at bounding box center [437, 119] width 9 height 9
click at [446, 141] on button "X Delete" at bounding box center [452, 143] width 38 height 11
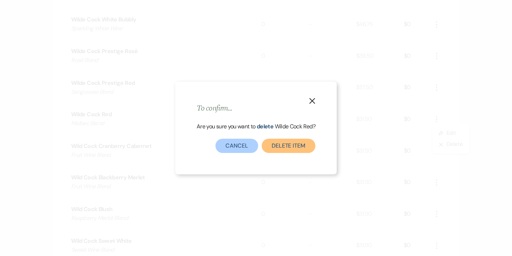
click at [292, 140] on button "Delete Item" at bounding box center [289, 145] width 54 height 14
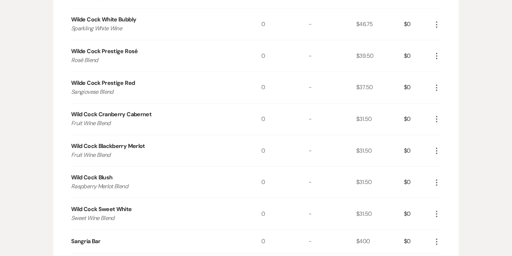
click at [441, 118] on icon "More" at bounding box center [437, 119] width 9 height 9
click at [448, 146] on button "X Delete" at bounding box center [452, 143] width 38 height 11
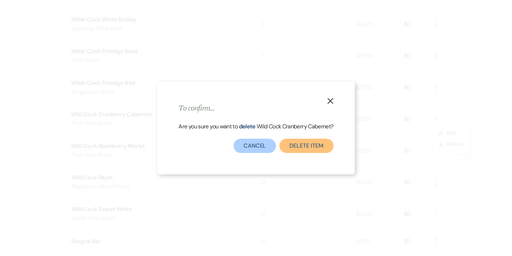
click at [295, 144] on button "Delete Item" at bounding box center [307, 145] width 54 height 14
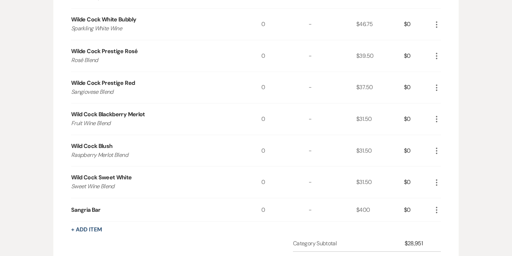
click at [436, 120] on use "button" at bounding box center [436, 119] width 1 height 6
click at [449, 144] on button "X Delete" at bounding box center [452, 143] width 38 height 11
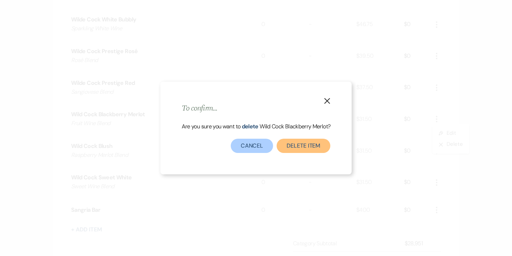
click at [305, 144] on button "Delete Item" at bounding box center [304, 145] width 54 height 14
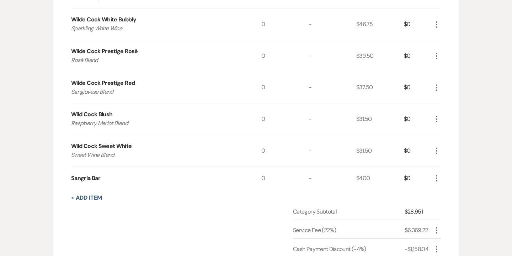
click at [437, 117] on icon "More" at bounding box center [437, 119] width 9 height 9
click at [451, 142] on button "X Delete" at bounding box center [452, 143] width 38 height 11
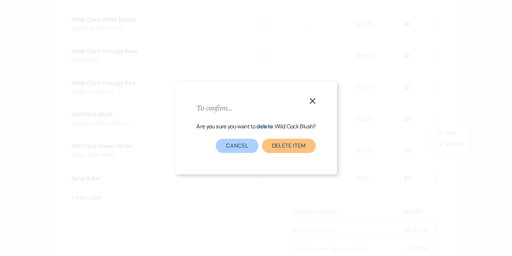
click at [303, 143] on button "Delete Item" at bounding box center [289, 145] width 54 height 14
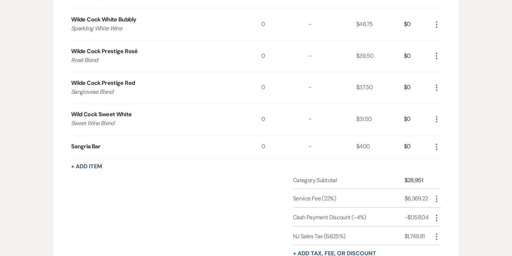
click at [438, 119] on icon "More" at bounding box center [437, 119] width 9 height 9
click at [448, 143] on button "X Delete" at bounding box center [452, 143] width 38 height 11
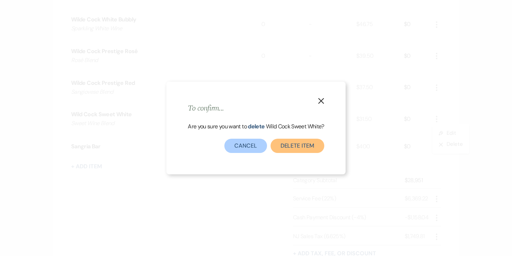
click at [301, 146] on button "Delete Item" at bounding box center [298, 145] width 54 height 14
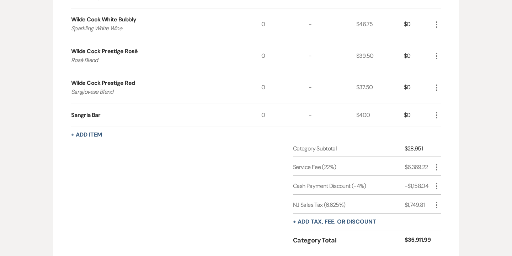
click at [438, 111] on icon "More" at bounding box center [437, 115] width 9 height 9
click at [451, 126] on button "Pencil Edit" at bounding box center [451, 128] width 37 height 11
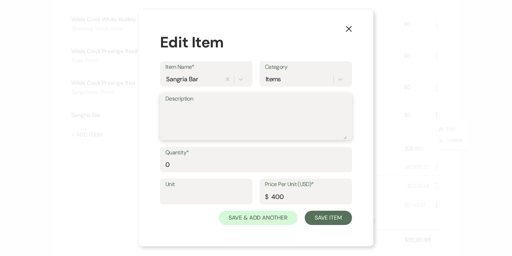
click at [184, 111] on textarea "Description" at bounding box center [256, 122] width 182 height 36
click at [199, 79] on div "Sangria Bar" at bounding box center [193, 79] width 56 height 12
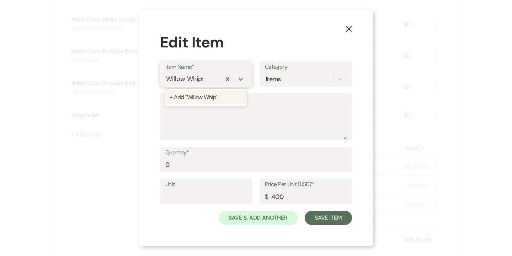
type input "Willow Whips"
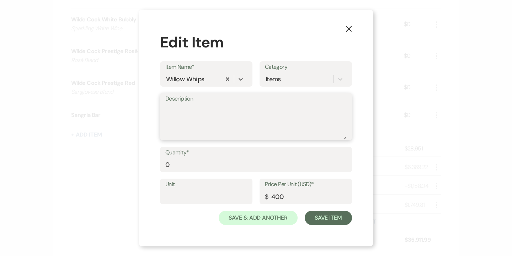
click at [186, 117] on textarea "Description" at bounding box center [256, 122] width 182 height 36
type textarea "TBD"
click at [294, 199] on input "400" at bounding box center [306, 196] width 82 height 14
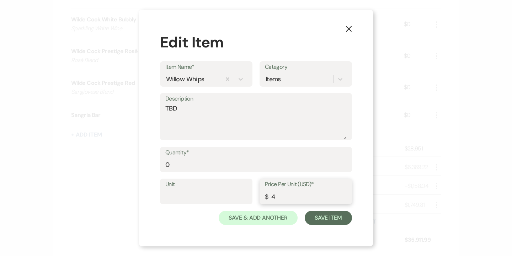
type input "4"
click at [206, 168] on input "0" at bounding box center [256, 164] width 182 height 14
click at [328, 214] on button "Save Item" at bounding box center [328, 217] width 47 height 14
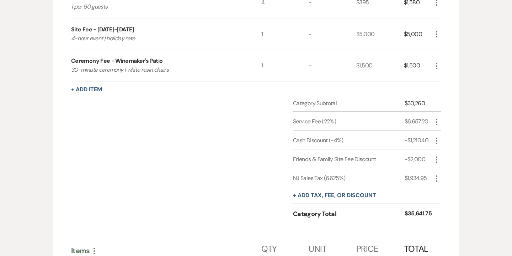
scroll to position [426, 0]
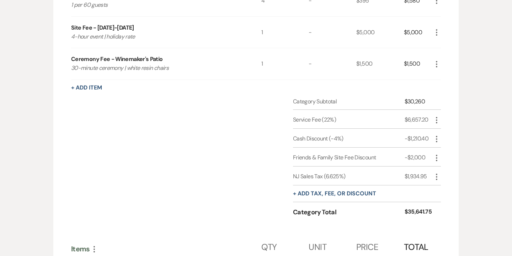
click at [438, 177] on icon "More" at bounding box center [437, 176] width 9 height 9
click at [452, 188] on button "Pencil Edit" at bounding box center [451, 190] width 37 height 11
select select "3"
select select "false"
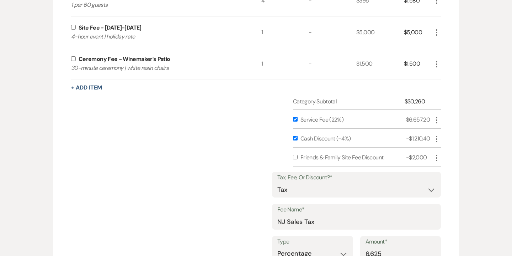
drag, startPoint x: 301, startPoint y: 155, endPoint x: 386, endPoint y: 157, distance: 84.7
click at [386, 157] on div "Friends & Family Site Fee Discount" at bounding box center [354, 157] width 106 height 9
copy div "Friends & Family Site Fee Discount"
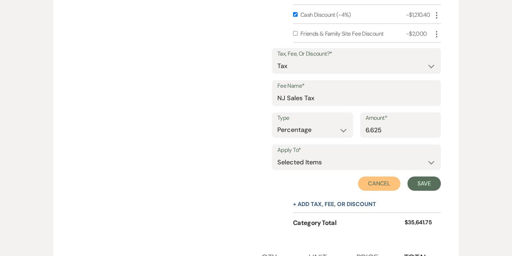
click at [384, 185] on button "Cancel" at bounding box center [379, 183] width 43 height 14
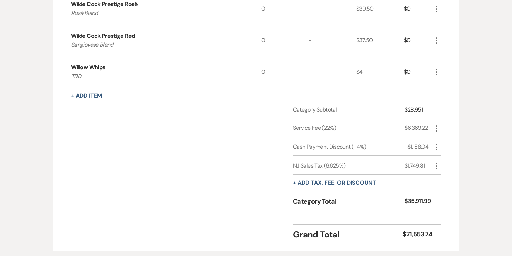
scroll to position [1137, 0]
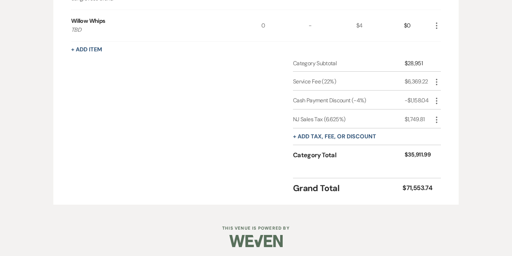
click at [436, 98] on icon "More" at bounding box center [437, 100] width 9 height 9
click at [438, 119] on icon "More" at bounding box center [437, 119] width 9 height 9
click at [451, 142] on button "Delete Delete" at bounding box center [452, 144] width 38 height 11
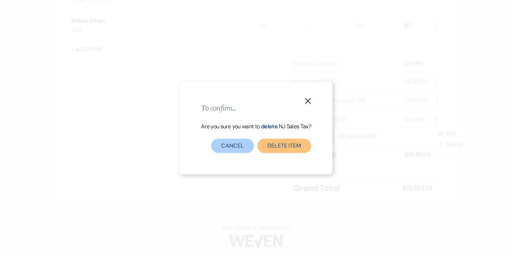
click at [295, 145] on button "Delete item" at bounding box center [285, 145] width 54 height 14
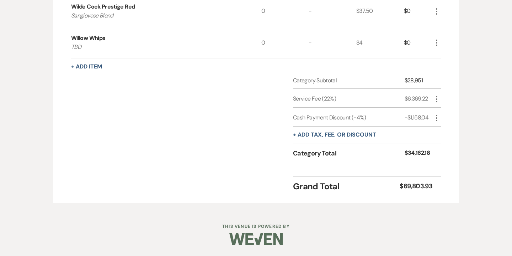
scroll to position [1119, 0]
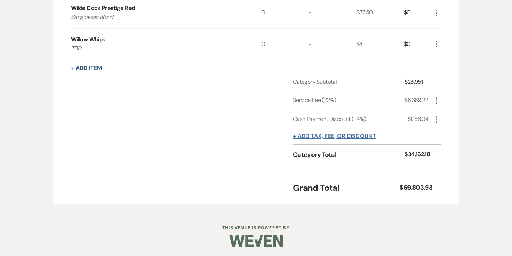
click at [330, 136] on button "+ Add tax, fee, or discount" at bounding box center [334, 136] width 83 height 6
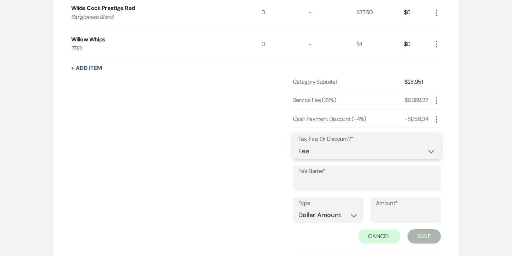
click at [321, 152] on select "Fee Discount Tax" at bounding box center [367, 151] width 137 height 14
select select "2"
click at [299, 144] on select "Fee Discount Tax" at bounding box center [367, 151] width 137 height 14
click at [317, 180] on input "Fee Name*" at bounding box center [367, 183] width 137 height 14
paste input "Friends & Family Site Fee Discount"
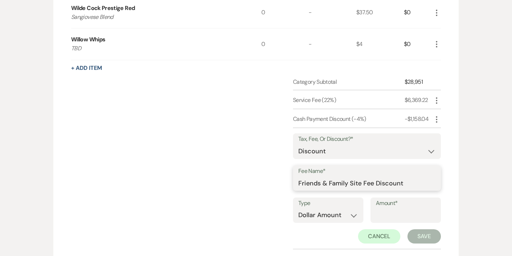
type input "Friends & Family Site Fee Discount"
click at [388, 211] on input "Amount*" at bounding box center [406, 215] width 60 height 14
type input "2000"
click at [425, 233] on button "Save" at bounding box center [424, 236] width 33 height 14
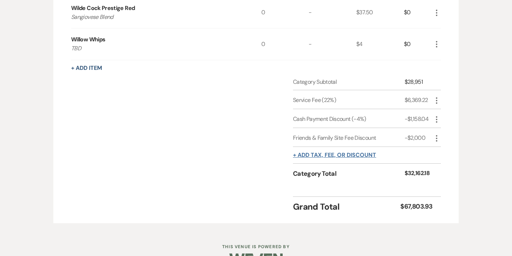
click at [361, 153] on button "+ Add tax, fee, or discount" at bounding box center [334, 155] width 83 height 6
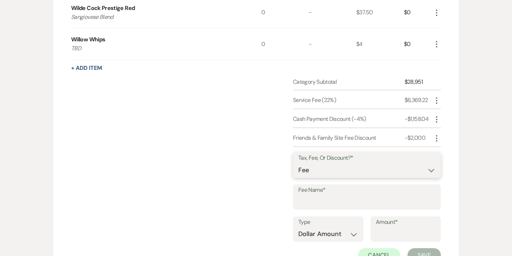
click at [357, 168] on select "Fee Discount Tax" at bounding box center [367, 170] width 137 height 14
select select "3"
click at [299, 163] on select "Fee Discount Tax" at bounding box center [367, 170] width 137 height 14
click at [337, 199] on input "Fee Name*" at bounding box center [367, 202] width 137 height 14
type input "NJ Sales Tax"
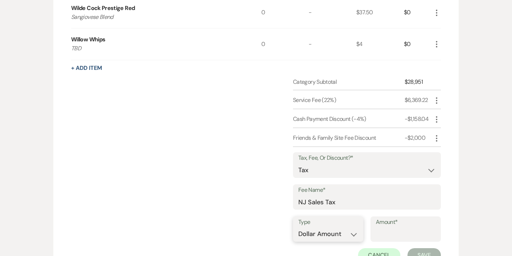
click at [347, 231] on select "Dollar Amount Percentage" at bounding box center [329, 234] width 60 height 14
select select "false"
click at [299, 227] on select "Dollar Amount Percentage" at bounding box center [329, 234] width 60 height 14
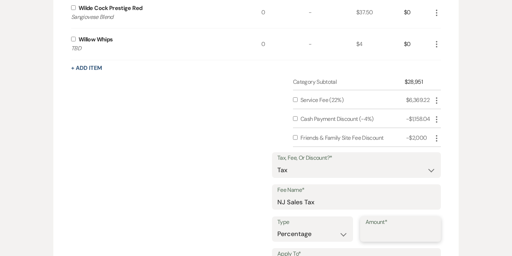
click at [383, 231] on input "Amount*" at bounding box center [401, 234] width 70 height 14
type input "6.625"
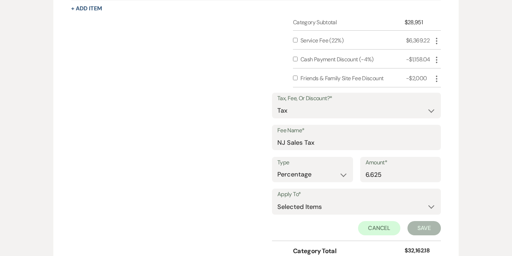
scroll to position [1133, 0]
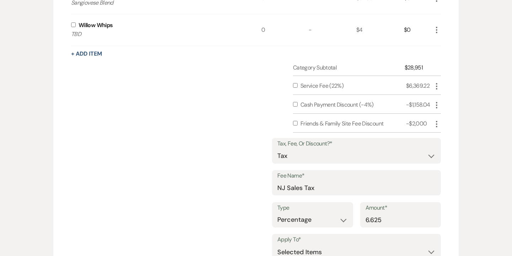
click at [296, 103] on input "checkbox" at bounding box center [295, 104] width 5 height 5
checkbox input "true"
click at [294, 85] on input "checkbox" at bounding box center [295, 85] width 5 height 5
checkbox input "true"
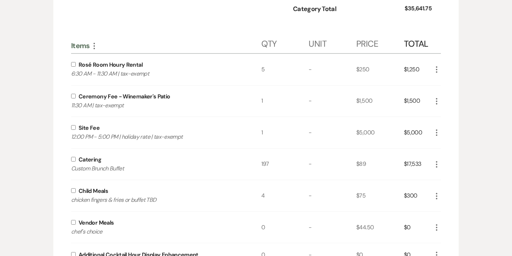
scroll to position [631, 0]
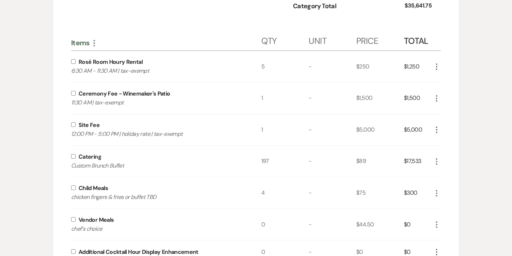
click at [75, 157] on input "checkbox" at bounding box center [73, 156] width 5 height 5
checkbox input "true"
click at [73, 186] on input "checkbox" at bounding box center [73, 187] width 5 height 5
checkbox input "true"
click at [75, 218] on input "checkbox" at bounding box center [73, 219] width 5 height 5
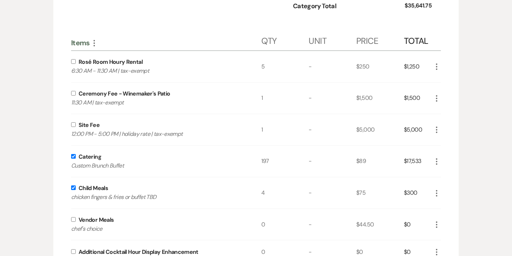
checkbox input "true"
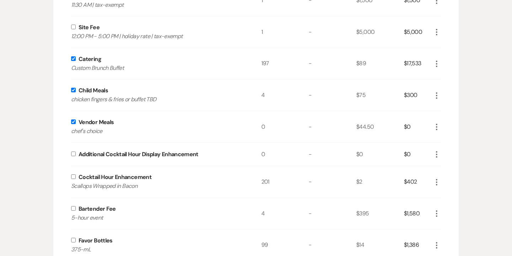
scroll to position [742, 0]
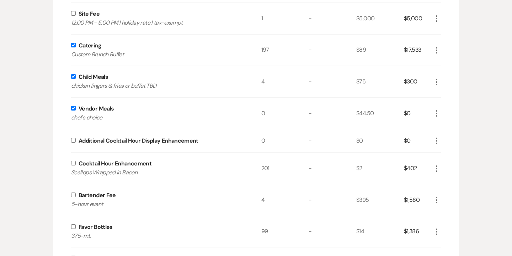
click at [73, 164] on input "checkbox" at bounding box center [73, 163] width 5 height 5
checkbox input "true"
click at [73, 192] on input "checkbox" at bounding box center [73, 194] width 5 height 5
checkbox input "true"
click at [75, 224] on input "checkbox" at bounding box center [73, 226] width 5 height 5
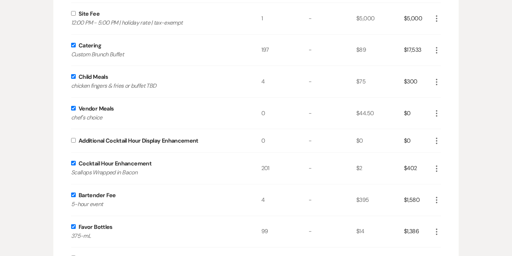
checkbox input "true"
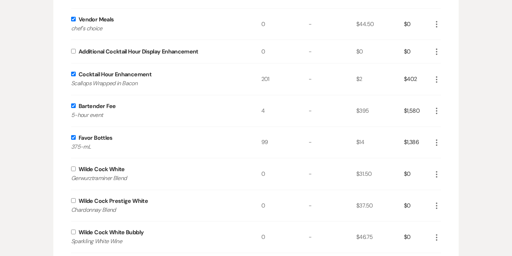
scroll to position [855, 0]
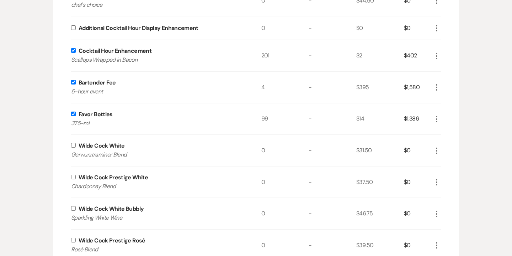
click at [73, 145] on input "checkbox" at bounding box center [73, 145] width 5 height 5
checkbox input "true"
click at [74, 176] on input "checkbox" at bounding box center [73, 176] width 5 height 5
checkbox input "true"
click at [73, 209] on input "checkbox" at bounding box center [73, 208] width 5 height 5
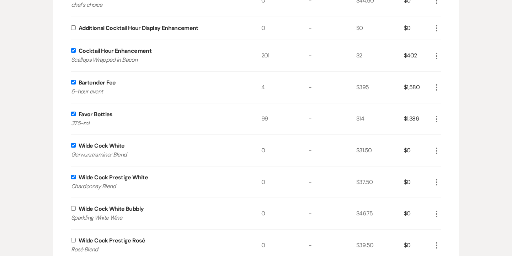
checkbox input "true"
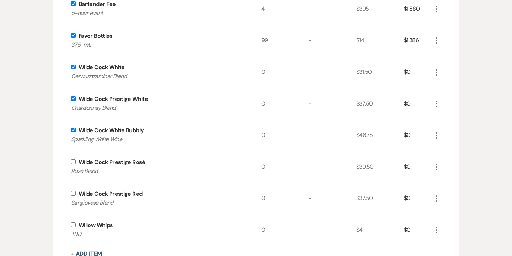
scroll to position [966, 0]
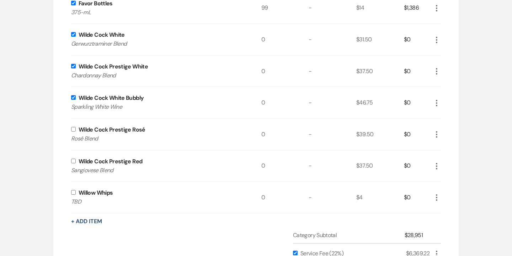
click at [73, 127] on input "checkbox" at bounding box center [73, 129] width 5 height 5
checkbox input "true"
click at [72, 161] on input "checkbox" at bounding box center [73, 160] width 5 height 5
checkbox input "true"
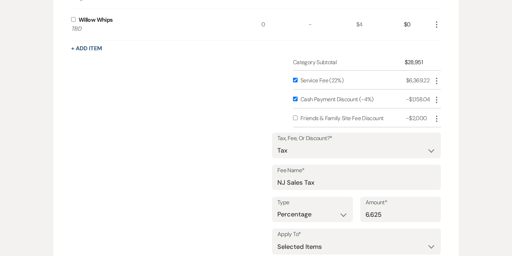
scroll to position [1206, 0]
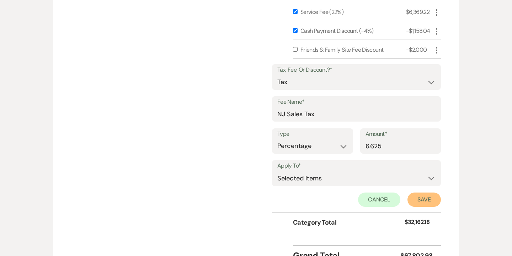
click at [431, 195] on button "Save" at bounding box center [424, 199] width 33 height 14
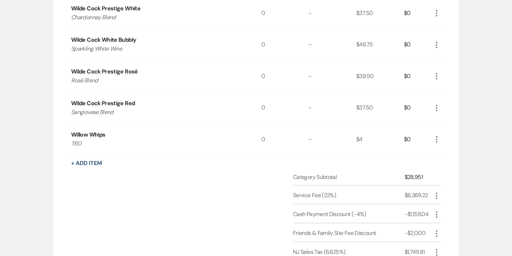
scroll to position [995, 0]
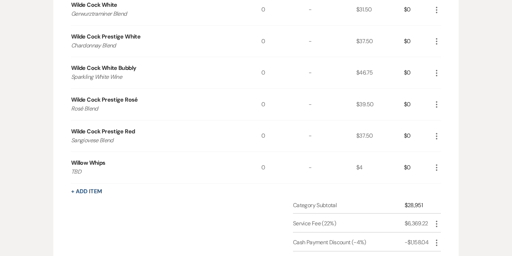
click at [438, 166] on icon "More" at bounding box center [437, 167] width 9 height 9
click at [453, 191] on button "X Delete" at bounding box center [452, 192] width 38 height 11
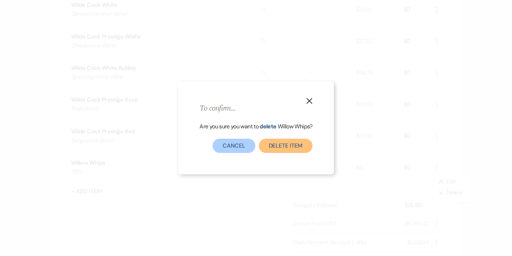
click at [309, 144] on button "Delete Item" at bounding box center [286, 145] width 54 height 14
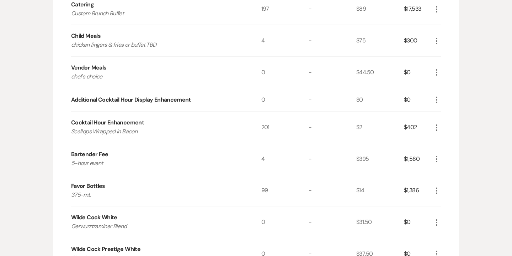
scroll to position [777, 0]
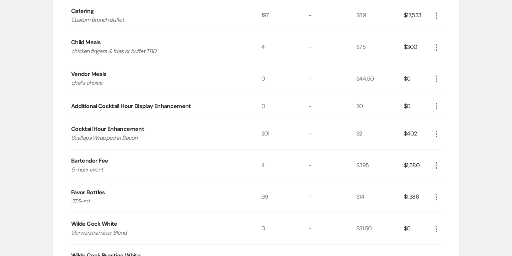
click at [438, 105] on icon "More" at bounding box center [437, 106] width 9 height 9
click at [451, 118] on button "Pencil Edit" at bounding box center [451, 119] width 37 height 11
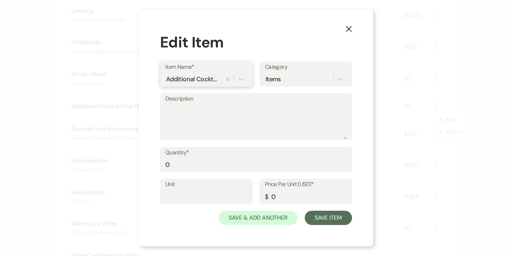
click at [210, 76] on div "Additional Cocktail Hour Display Enhancement" at bounding box center [192, 79] width 53 height 10
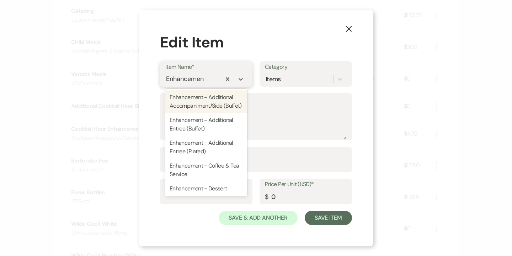
type input "Enhancement"
type input "5"
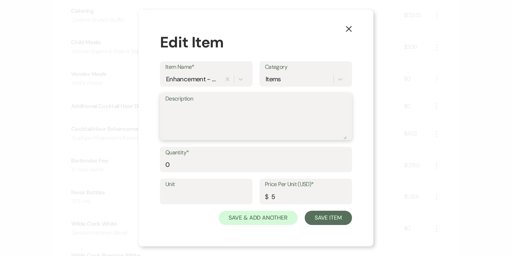
click at [197, 114] on textarea "Description" at bounding box center [256, 122] width 182 height 36
type textarea "Oyster Platter for 2"
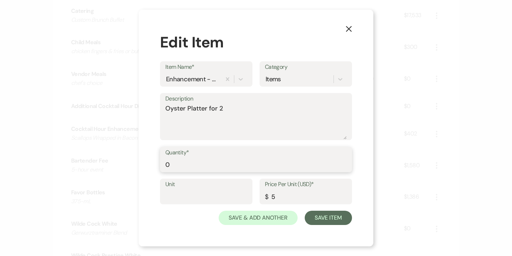
click at [172, 162] on input "0" at bounding box center [256, 164] width 182 height 14
type input "1"
click at [285, 195] on input "5" at bounding box center [306, 196] width 82 height 14
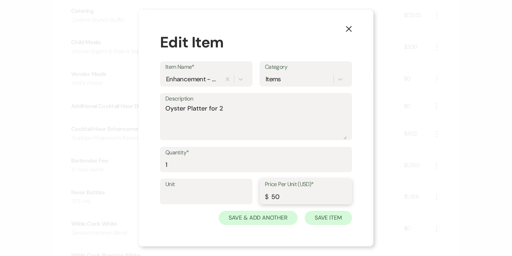
type input "50"
click at [328, 217] on button "Save Item" at bounding box center [328, 217] width 47 height 14
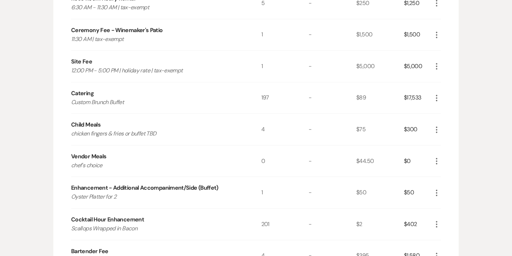
scroll to position [694, 0]
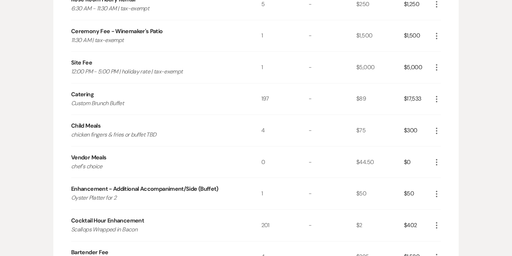
click at [437, 191] on icon "More" at bounding box center [437, 193] width 9 height 9
click at [450, 206] on button "Pencil Edit" at bounding box center [451, 207] width 37 height 11
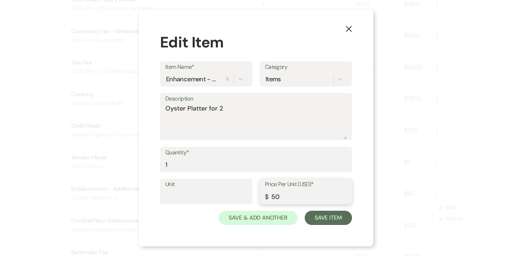
click at [284, 193] on input "50" at bounding box center [306, 196] width 82 height 14
type input "75"
click at [329, 220] on button "Save Item" at bounding box center [328, 217] width 47 height 14
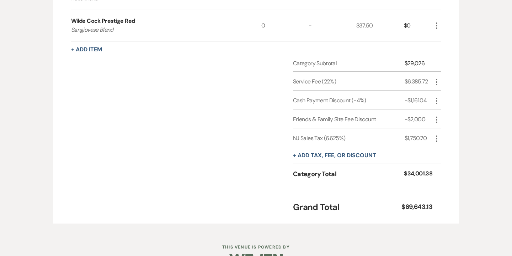
scroll to position [1111, 0]
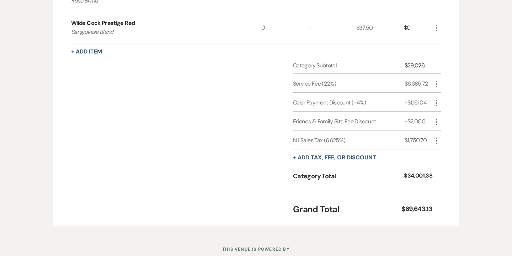
click at [440, 138] on icon "More" at bounding box center [437, 140] width 9 height 9
click at [454, 150] on button "Pencil Edit" at bounding box center [451, 154] width 37 height 11
select select "3"
select select "false"
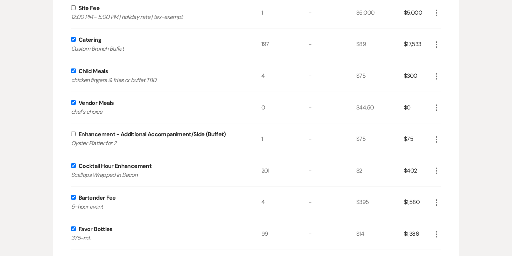
scroll to position [748, 0]
click at [73, 133] on input "checkbox" at bounding box center [73, 134] width 5 height 5
checkbox input "true"
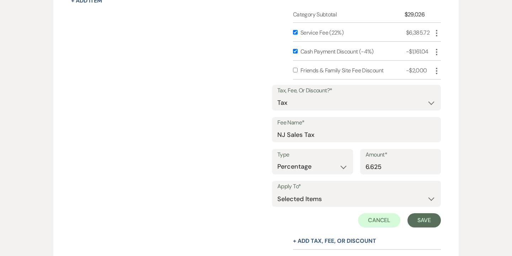
scroll to position [1164, 0]
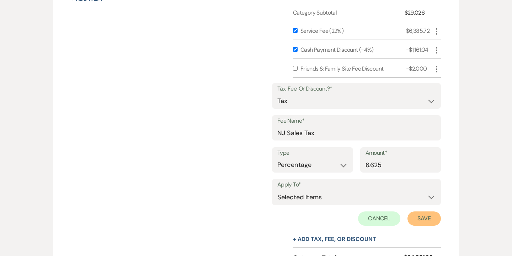
click at [428, 217] on button "Save" at bounding box center [424, 218] width 33 height 14
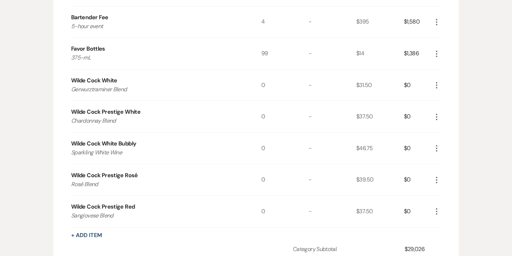
scroll to position [930, 0]
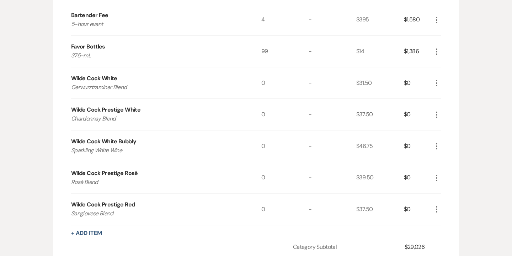
click at [438, 81] on icon "More" at bounding box center [437, 83] width 9 height 9
click at [451, 98] on button "Pencil Edit" at bounding box center [451, 96] width 37 height 11
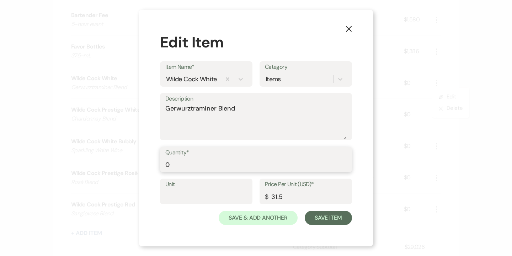
click at [172, 167] on input "0" at bounding box center [256, 164] width 182 height 14
type input "12"
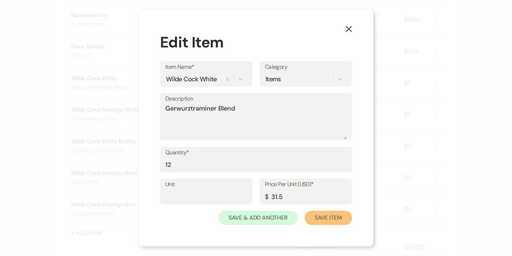
click at [328, 217] on button "Save Item" at bounding box center [328, 217] width 47 height 14
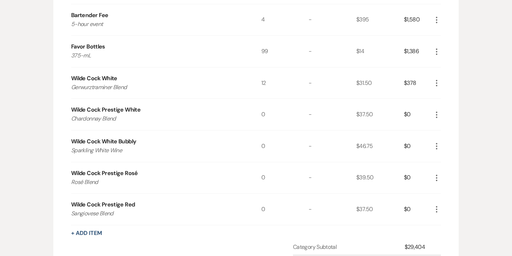
click at [438, 114] on icon "More" at bounding box center [437, 114] width 9 height 9
click at [449, 128] on button "Pencil Edit" at bounding box center [451, 128] width 37 height 11
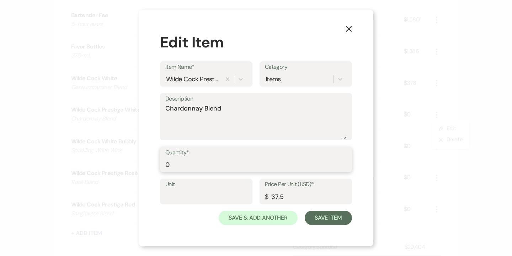
click at [248, 163] on input "0" at bounding box center [256, 164] width 182 height 14
type input "12"
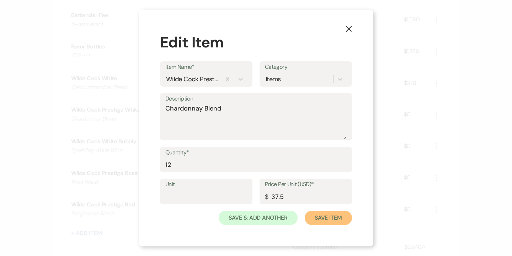
click at [336, 221] on button "Save Item" at bounding box center [328, 217] width 47 height 14
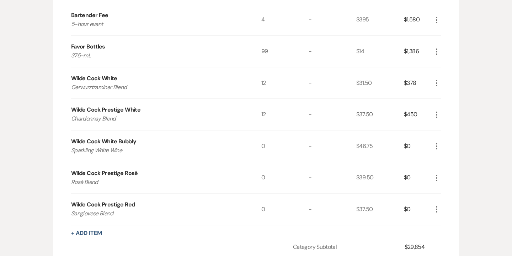
click at [436, 146] on icon "More" at bounding box center [437, 146] width 9 height 9
click at [448, 159] on button "Pencil Edit" at bounding box center [451, 159] width 37 height 11
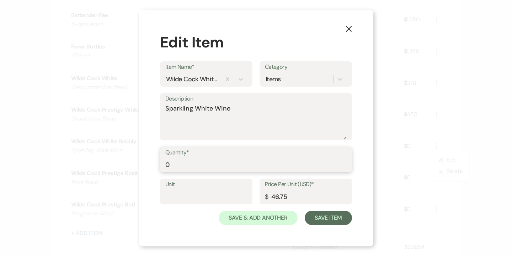
click at [223, 159] on input "0" at bounding box center [256, 164] width 182 height 14
type input "12"
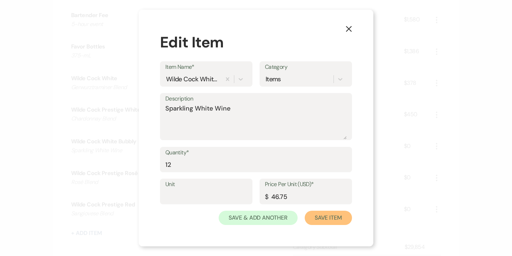
click at [331, 220] on button "Save Item" at bounding box center [328, 217] width 47 height 14
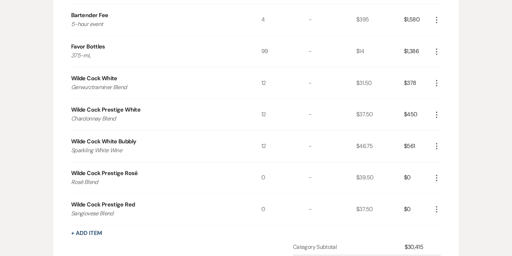
click at [440, 176] on icon "More" at bounding box center [437, 177] width 9 height 9
click at [449, 188] on button "Pencil Edit" at bounding box center [451, 191] width 37 height 11
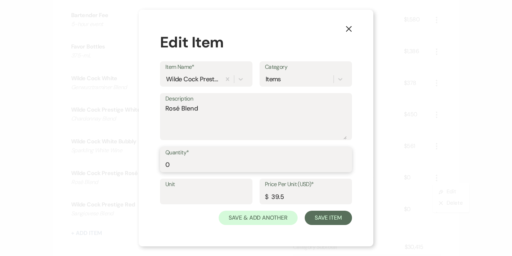
click at [229, 165] on input "0" at bounding box center [256, 164] width 182 height 14
type input "12"
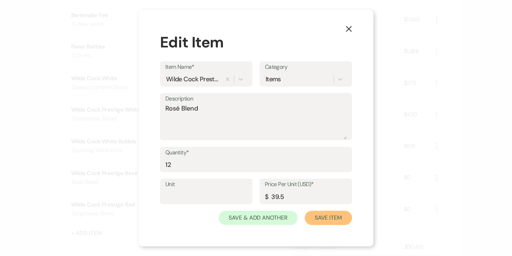
click at [326, 219] on button "Save Item" at bounding box center [328, 217] width 47 height 14
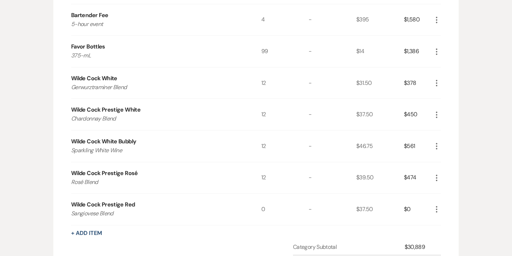
click at [435, 207] on icon "More" at bounding box center [437, 209] width 9 height 9
click at [451, 219] on button "Pencil Edit" at bounding box center [451, 222] width 37 height 11
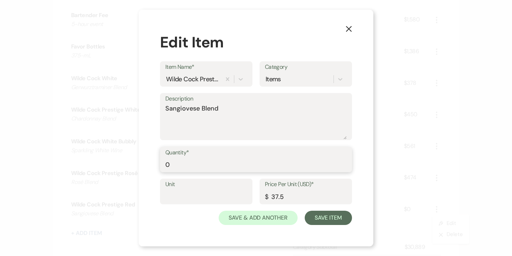
click at [200, 164] on input "0" at bounding box center [256, 164] width 182 height 14
type input "12"
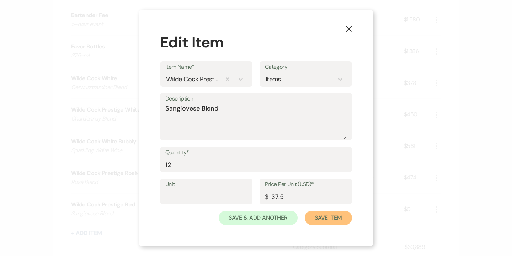
click at [328, 217] on button "Save Item" at bounding box center [328, 217] width 47 height 14
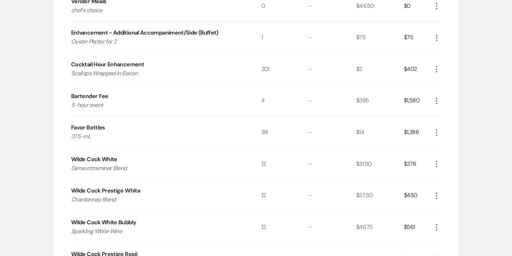
scroll to position [851, 0]
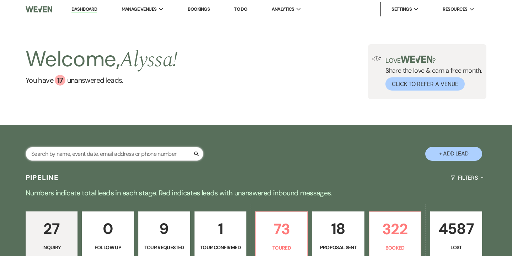
click at [93, 153] on input "text" at bounding box center [115, 154] width 178 height 14
type input "king"
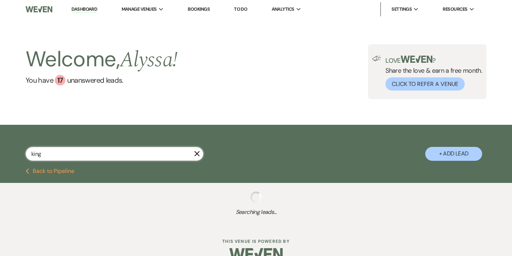
select select "6"
select select "8"
select select "6"
select select "8"
select select "5"
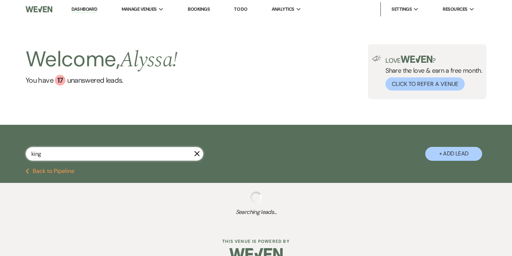
select select "8"
select select "4"
select select "8"
select select "5"
select select "8"
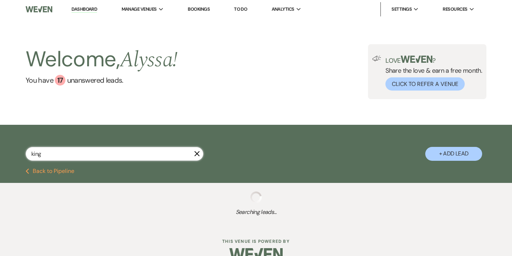
select select "5"
select select "8"
select select "5"
select select "8"
select select "4"
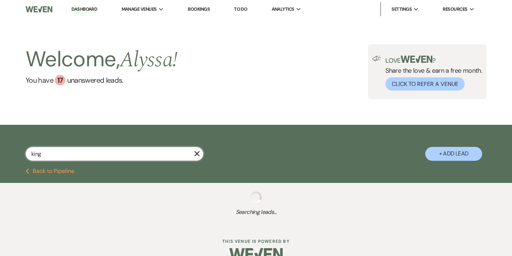
select select "8"
select select "5"
select select "8"
select select "5"
select select "8"
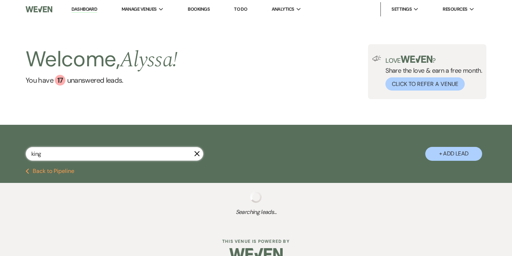
select select "8"
select select "6"
select select "8"
select select "5"
select select "8"
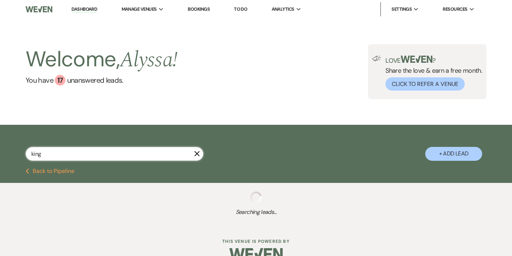
select select "5"
select select "8"
select select "5"
select select "8"
select select "5"
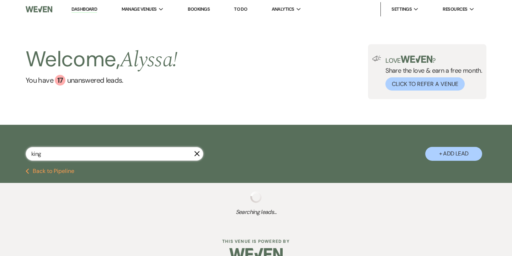
select select "8"
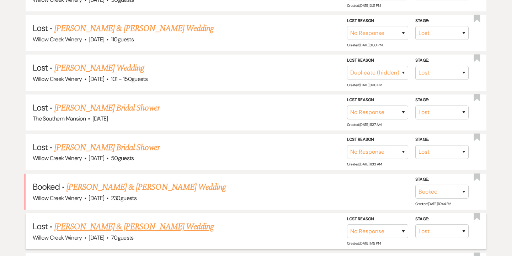
scroll to position [260, 0]
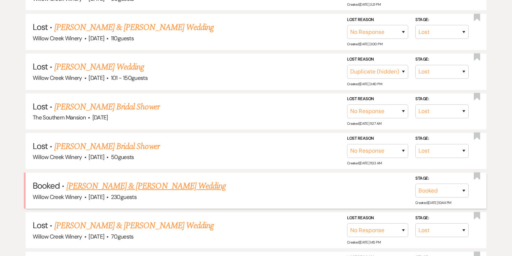
click at [158, 184] on link "[PERSON_NAME] & [PERSON_NAME] Wedding" at bounding box center [146, 185] width 159 height 13
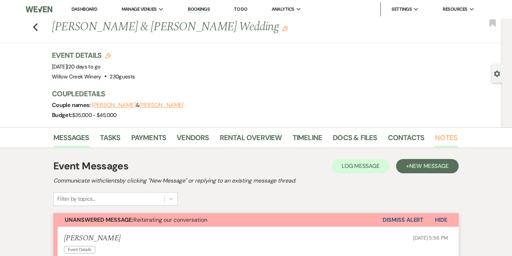
click at [442, 138] on link "Notes" at bounding box center [446, 140] width 22 height 16
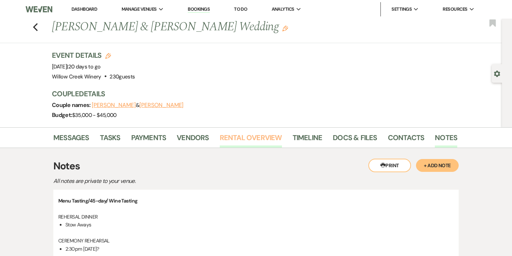
click at [259, 142] on link "Rental Overview" at bounding box center [251, 140] width 62 height 16
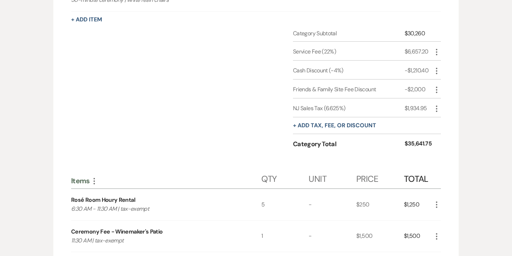
scroll to position [485, 0]
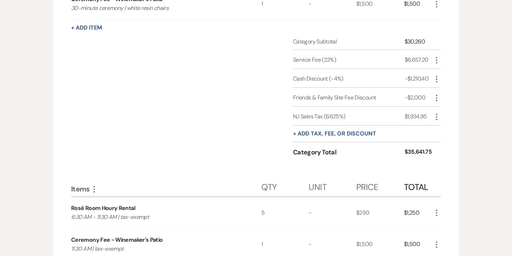
click at [437, 61] on use "button" at bounding box center [436, 60] width 1 height 6
click at [449, 74] on button "Pencil Edit" at bounding box center [451, 73] width 37 height 11
select select "false"
select select "1"
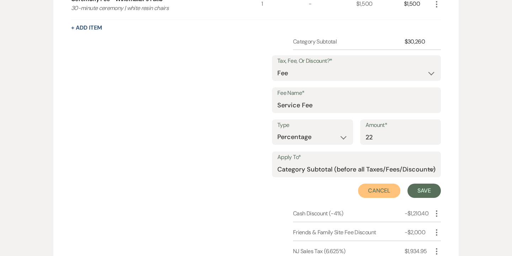
click at [382, 190] on button "Cancel" at bounding box center [379, 190] width 43 height 14
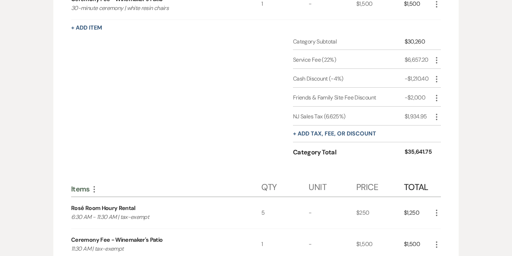
click at [440, 78] on icon "More" at bounding box center [437, 79] width 9 height 9
click at [446, 91] on button "Pencil Edit" at bounding box center [451, 92] width 37 height 11
select select "2"
select select "false"
select select "1"
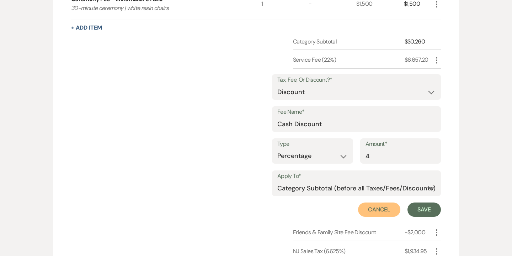
click at [380, 208] on button "Cancel" at bounding box center [379, 209] width 43 height 14
